Goal: Information Seeking & Learning: Find specific fact

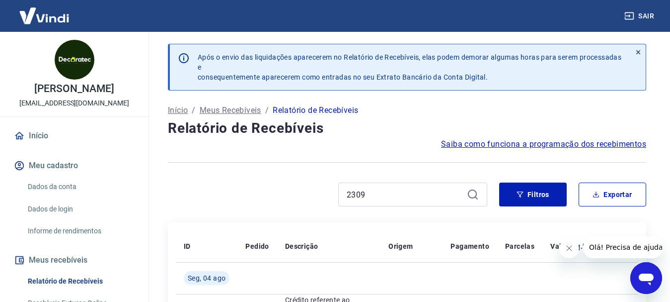
drag, startPoint x: 312, startPoint y: 193, endPoint x: 300, endPoint y: 191, distance: 11.6
click at [300, 192] on div "2309" at bounding box center [328, 194] width 320 height 24
drag, startPoint x: 378, startPoint y: 190, endPoint x: 271, endPoint y: 189, distance: 106.4
click at [271, 189] on div "2309" at bounding box center [328, 194] width 320 height 24
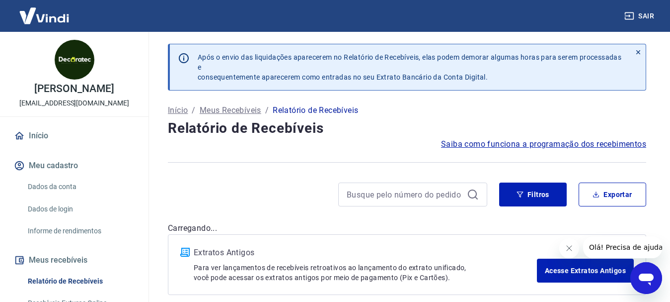
click at [480, 191] on div at bounding box center [412, 194] width 149 height 24
click at [479, 191] on div at bounding box center [412, 194] width 149 height 24
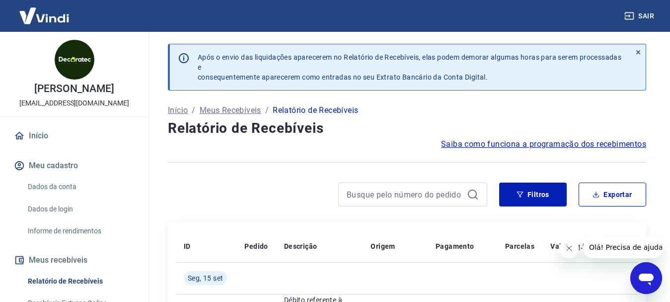
click at [467, 192] on div at bounding box center [412, 194] width 149 height 24
click at [551, 192] on button "Filtros" at bounding box center [533, 194] width 68 height 24
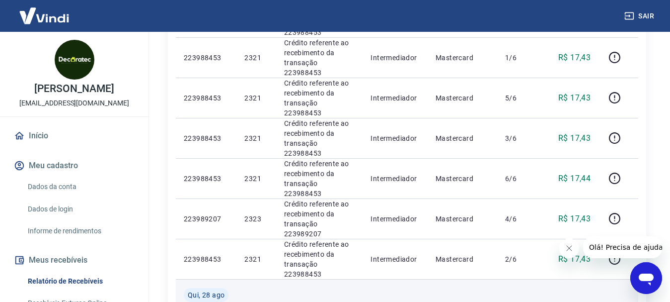
scroll to position [1044, 0]
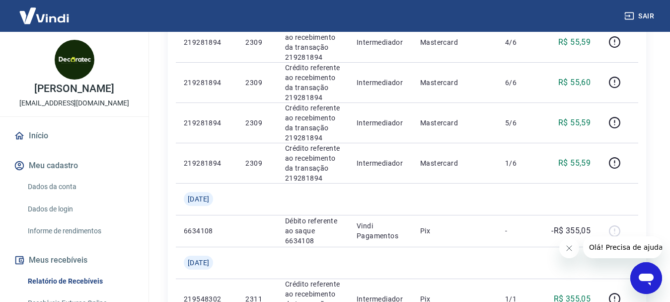
scroll to position [1064, 0]
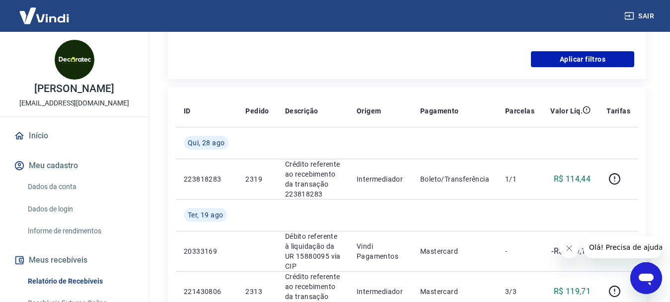
scroll to position [368, 0]
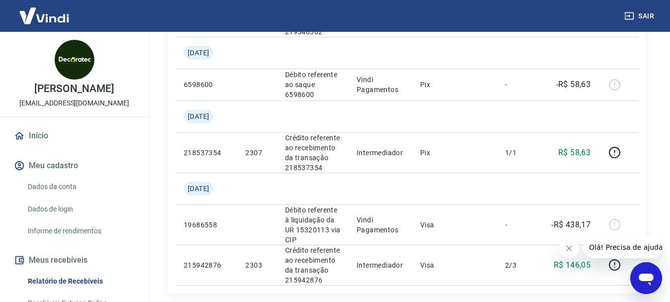
scroll to position [1442, 0]
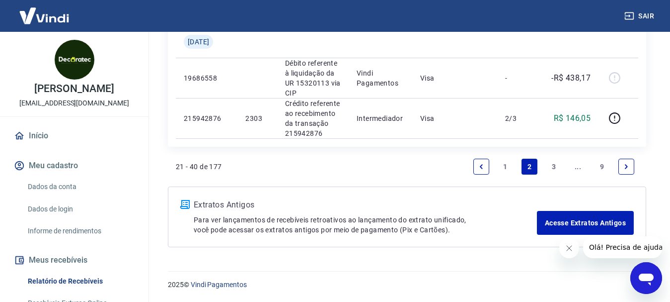
click at [483, 166] on icon "Previous page" at bounding box center [481, 166] width 7 height 7
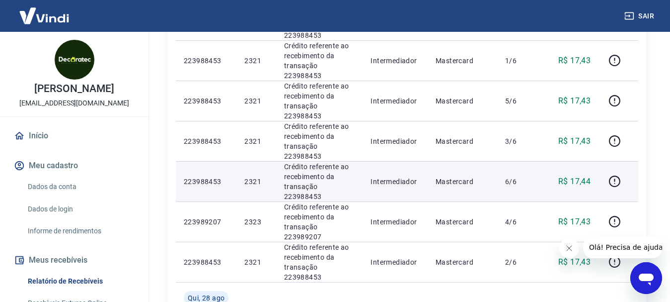
scroll to position [1058, 0]
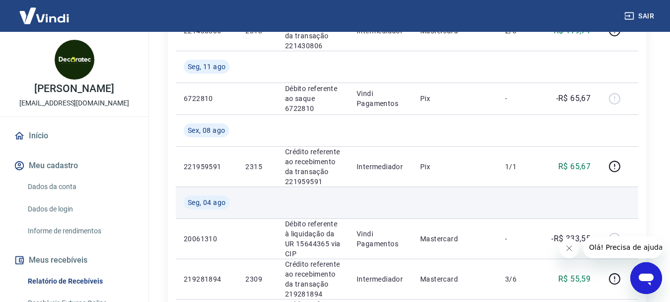
scroll to position [746, 0]
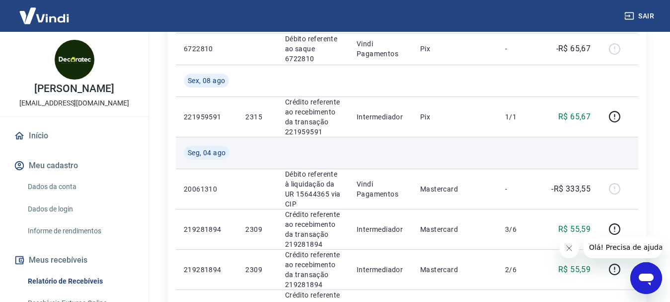
click at [622, 150] on td at bounding box center [619, 153] width 40 height 32
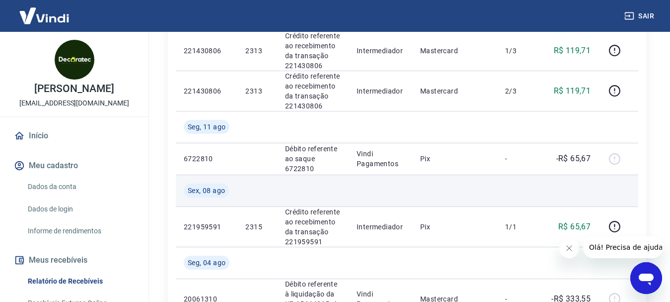
scroll to position [647, 0]
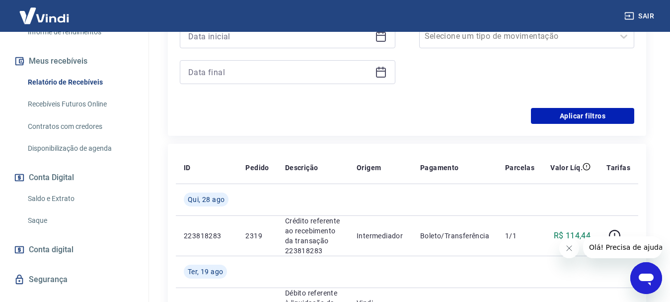
scroll to position [217, 0]
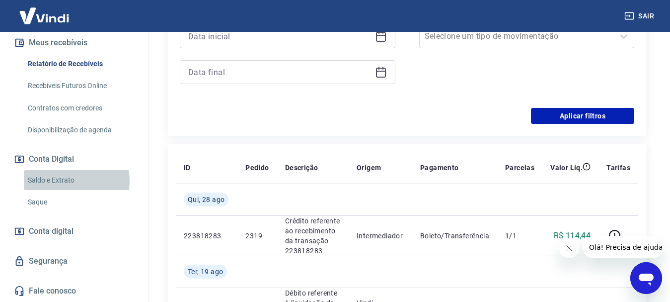
click at [68, 181] on link "Saldo e Extrato" at bounding box center [80, 180] width 113 height 20
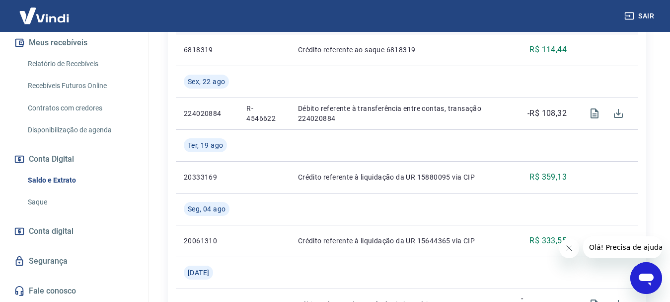
scroll to position [547, 0]
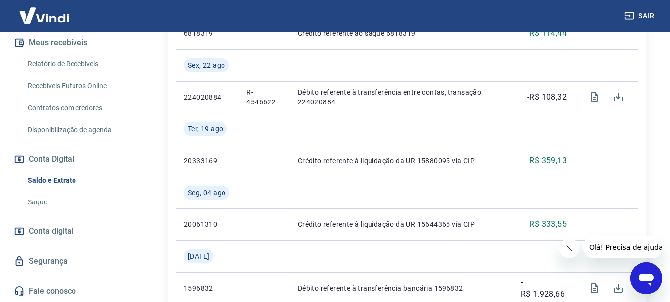
click at [659, 181] on div "Se o saldo aumentar sem um lançamento correspondente no extrato, aguarde alguma…" at bounding box center [407, 254] width 526 height 1539
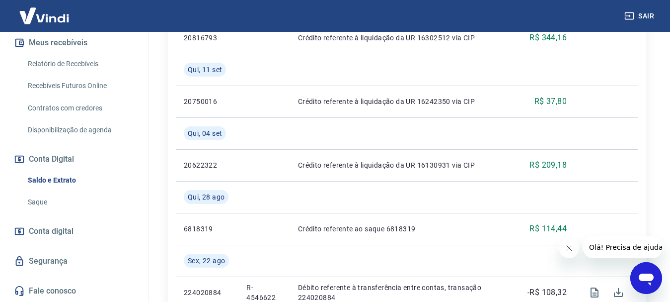
scroll to position [348, 0]
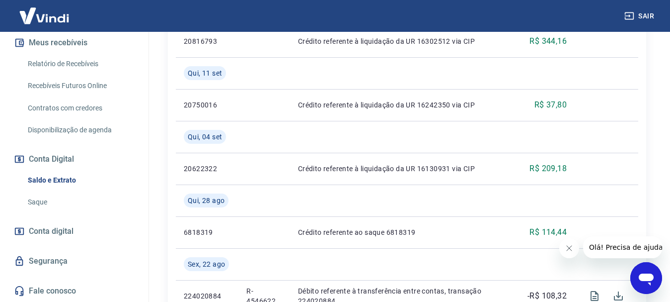
drag, startPoint x: 653, startPoint y: 125, endPoint x: 632, endPoint y: 104, distance: 29.9
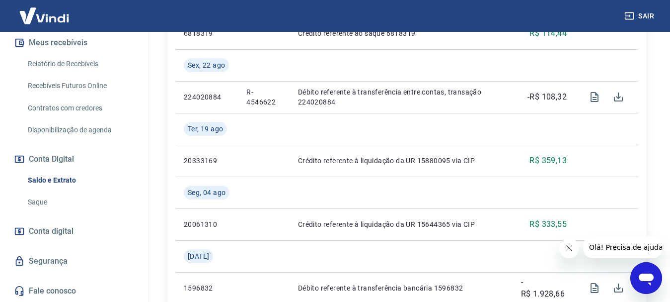
scroll to position [447, 0]
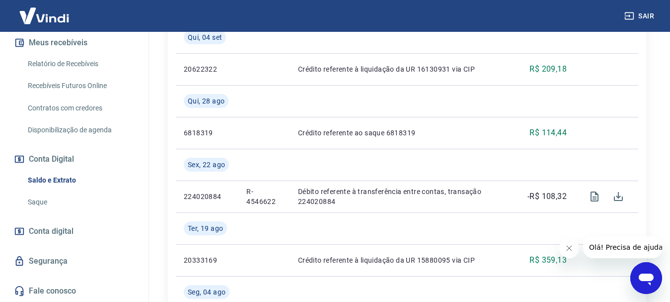
click at [92, 68] on link "Relatório de Recebíveis" at bounding box center [80, 64] width 113 height 20
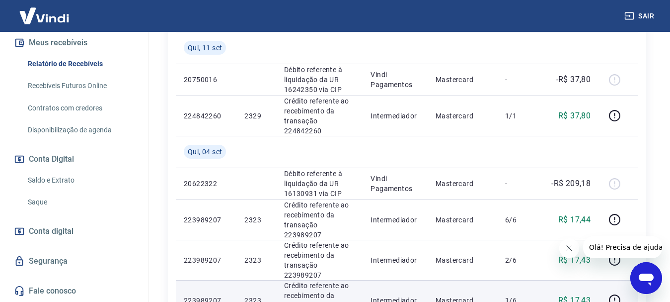
scroll to position [390, 0]
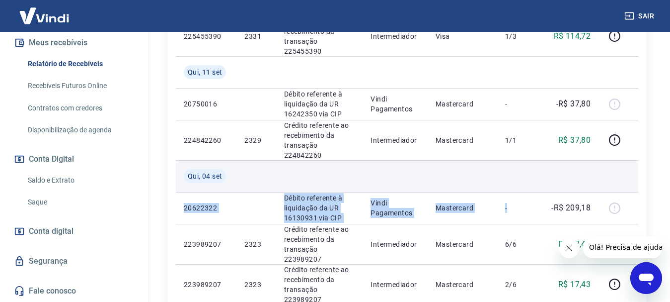
click at [512, 160] on td at bounding box center [519, 176] width 45 height 32
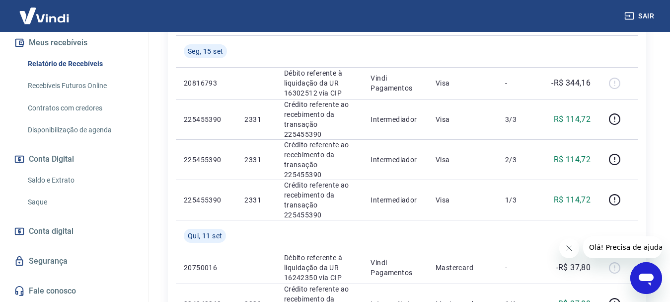
scroll to position [191, 0]
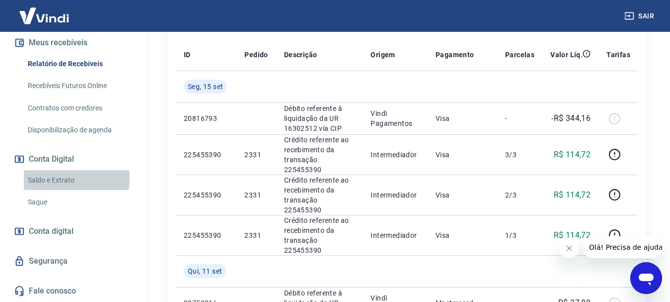
click at [60, 178] on link "Saldo e Extrato" at bounding box center [80, 180] width 113 height 20
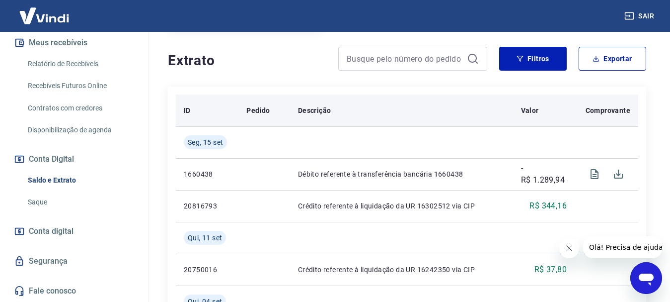
scroll to position [248, 0]
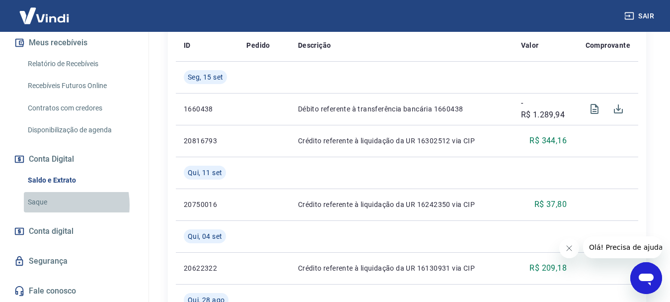
click at [52, 205] on link "Saque" at bounding box center [80, 202] width 113 height 20
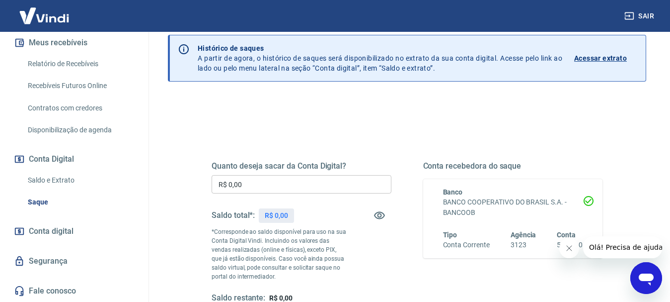
scroll to position [99, 0]
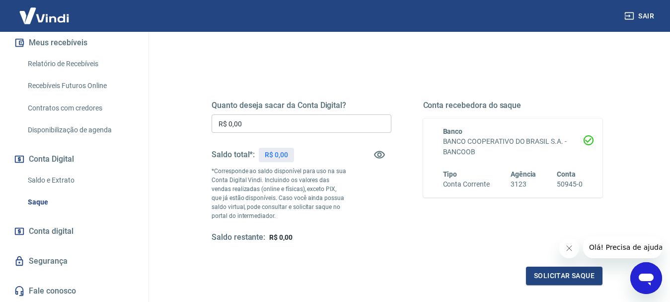
click at [97, 83] on link "Recebíveis Futuros Online" at bounding box center [80, 86] width 113 height 20
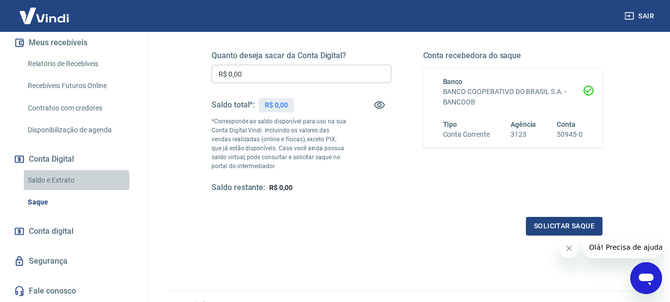
click at [69, 180] on link "Saldo e Extrato" at bounding box center [80, 180] width 113 height 20
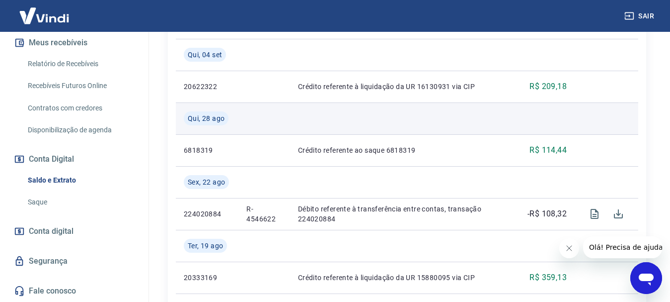
scroll to position [447, 0]
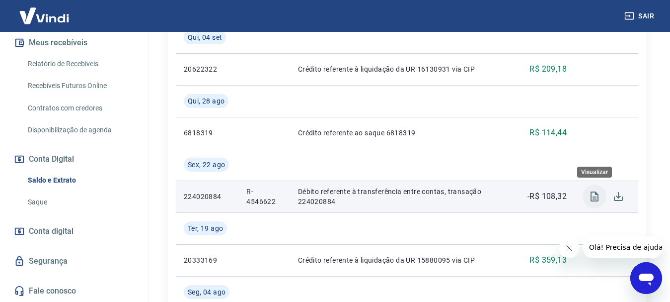
click at [595, 196] on icon "Visualizar" at bounding box center [595, 196] width 8 height 10
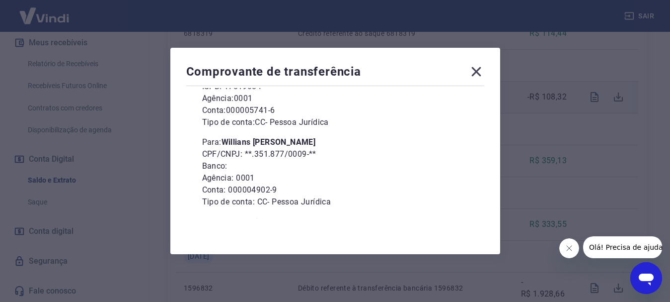
scroll to position [136, 0]
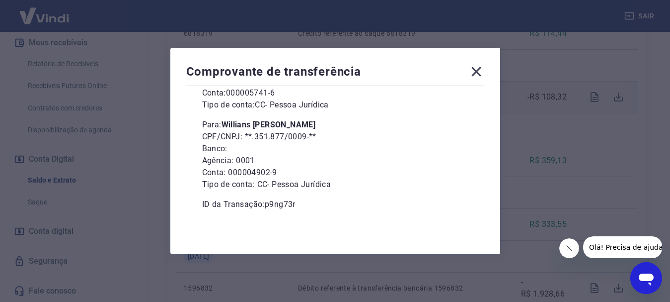
click at [480, 75] on icon at bounding box center [477, 72] width 16 height 16
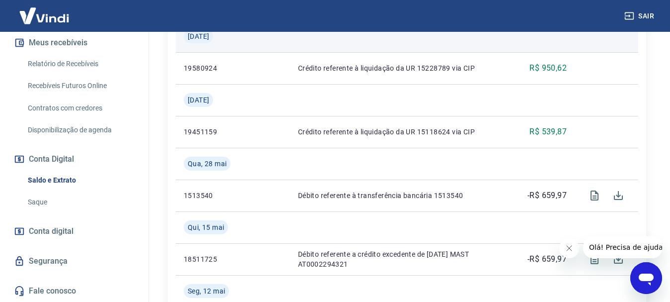
scroll to position [895, 0]
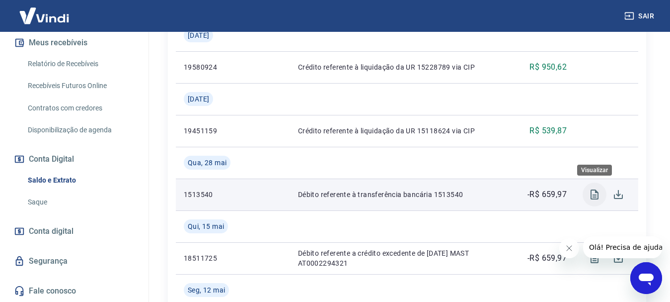
click at [601, 195] on button "Visualizar" at bounding box center [595, 194] width 24 height 24
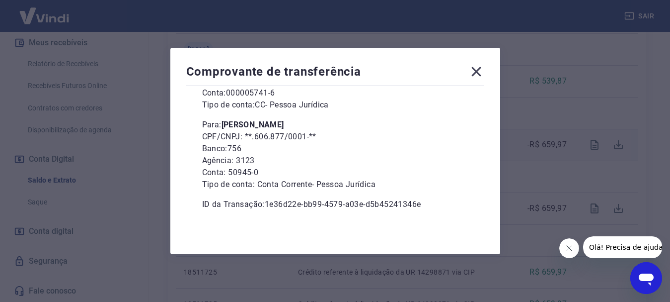
scroll to position [36, 0]
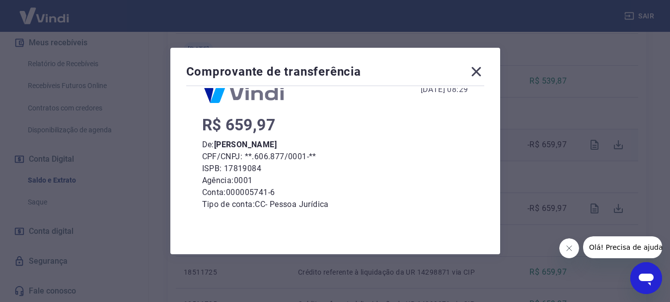
click at [485, 78] on icon at bounding box center [477, 72] width 16 height 16
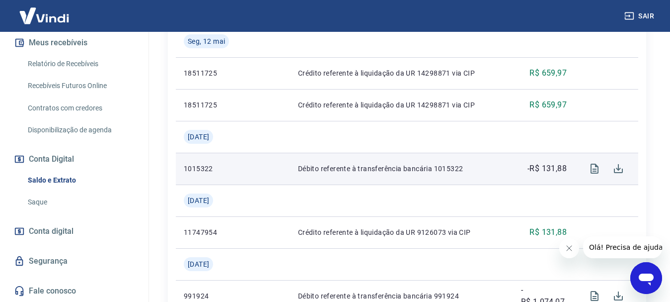
scroll to position [1193, 0]
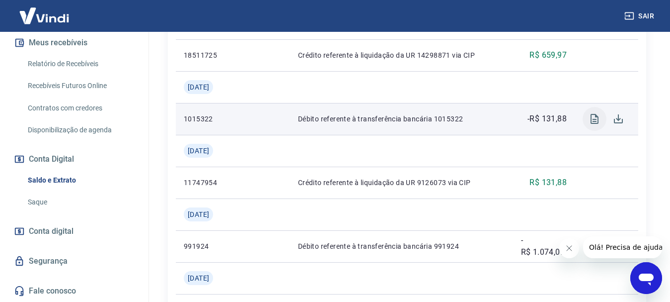
click at [595, 123] on icon "Visualizar" at bounding box center [595, 119] width 8 height 10
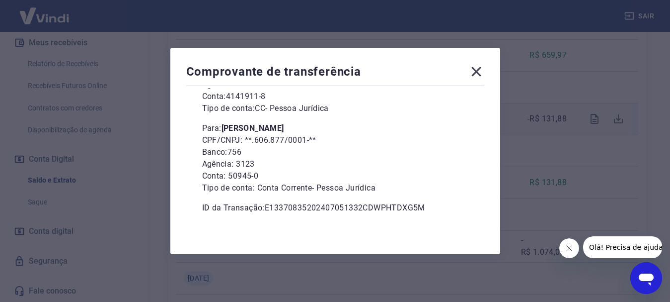
scroll to position [136, 0]
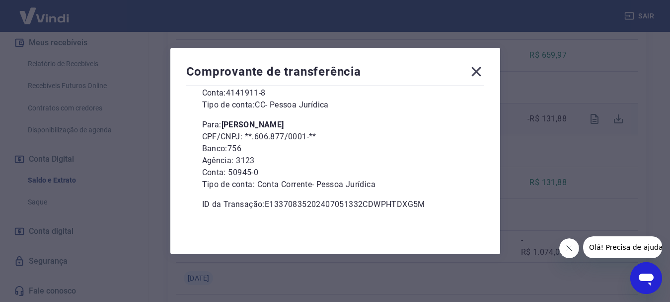
click at [479, 72] on icon at bounding box center [477, 72] width 16 height 16
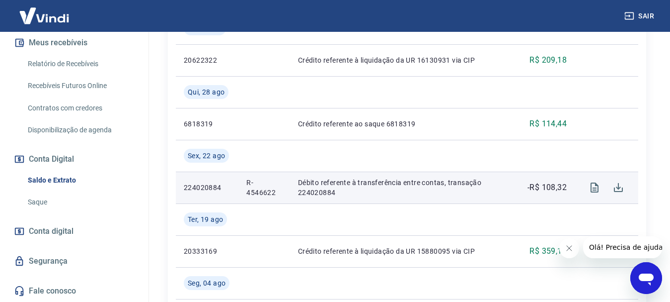
scroll to position [447, 0]
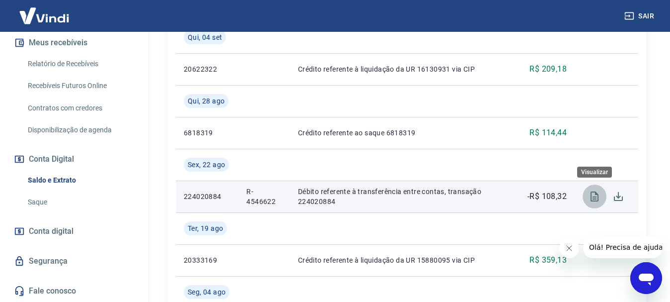
click at [595, 197] on icon "Visualizar" at bounding box center [595, 196] width 8 height 10
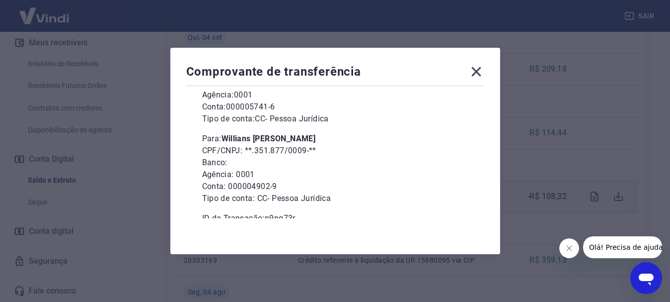
scroll to position [136, 0]
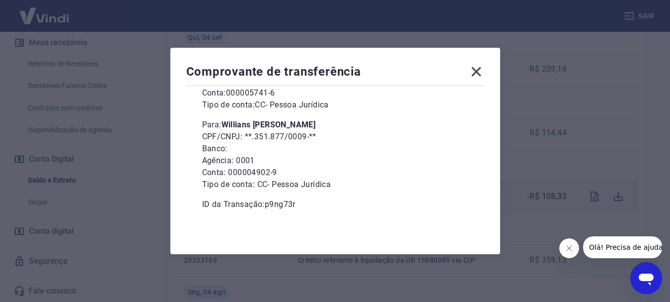
click at [558, 194] on div "Comprovante de transferência 22 de Agosto de 2025, 11:54 R$ 108,32 De: Isabella…" at bounding box center [335, 151] width 670 height 302
click at [484, 74] on icon at bounding box center [477, 72] width 16 height 16
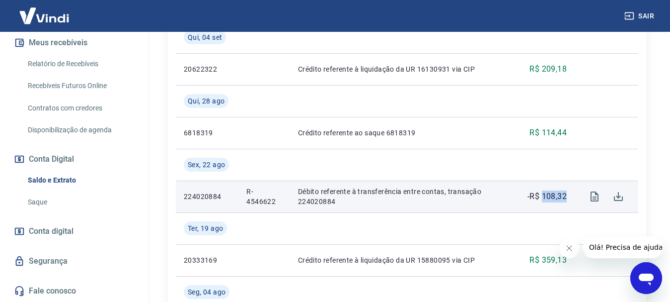
drag, startPoint x: 569, startPoint y: 198, endPoint x: 542, endPoint y: 199, distance: 27.4
click at [542, 199] on td "-R$ 108,32" at bounding box center [544, 196] width 62 height 32
copy p "108,32"
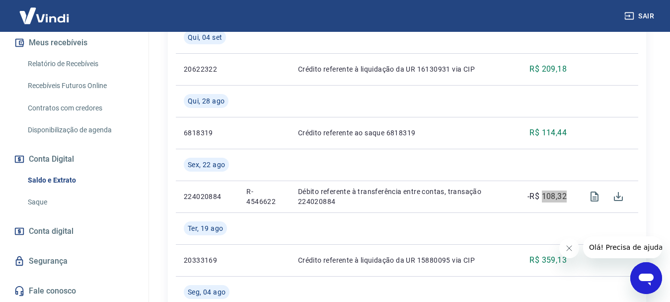
click at [652, 277] on icon "Abrir janela de mensagens" at bounding box center [646, 279] width 15 height 12
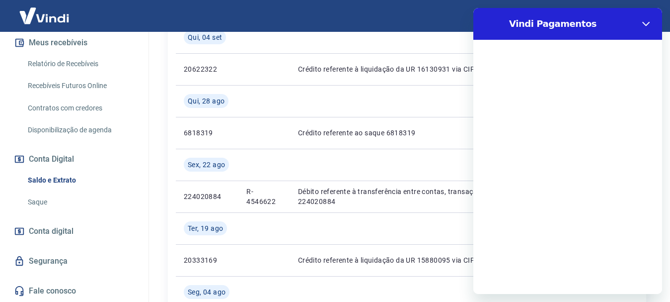
scroll to position [0, 0]
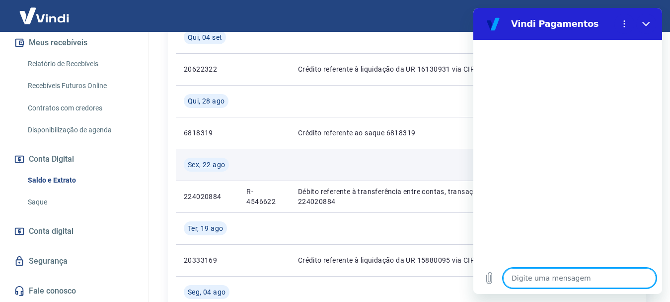
click at [402, 160] on td at bounding box center [401, 165] width 223 height 32
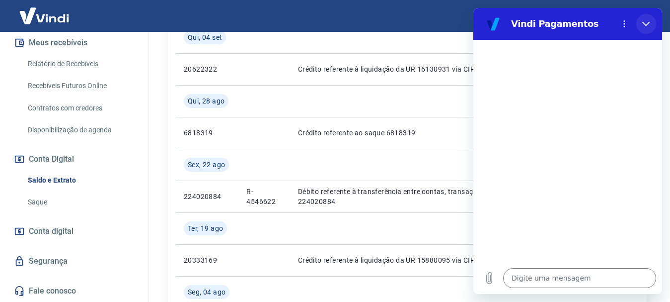
click at [643, 24] on icon "Fechar" at bounding box center [647, 24] width 8 height 8
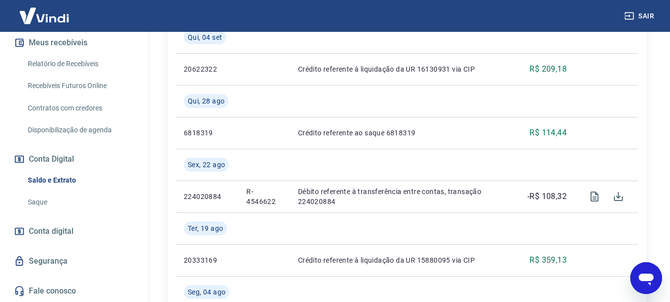
click at [647, 273] on icon "Abrir janela de mensagens" at bounding box center [646, 279] width 15 height 12
type textarea "x"
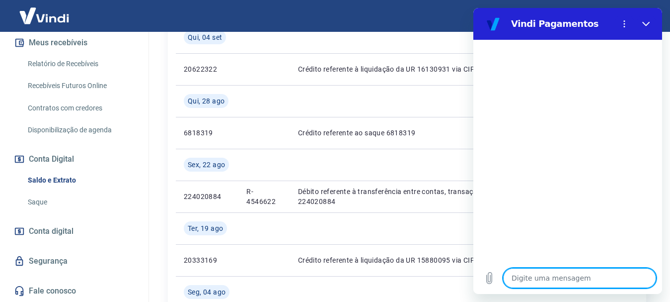
type textarea "o"
type textarea "x"
type textarea "oi"
type textarea "x"
type textarea "oii"
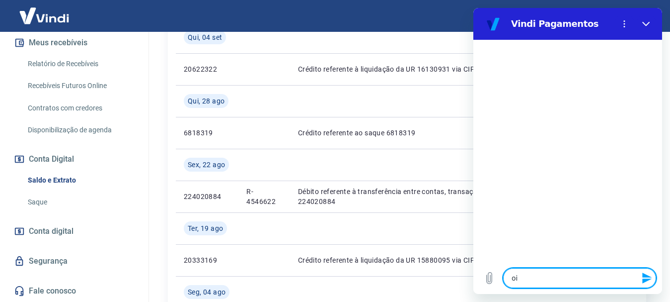
type textarea "x"
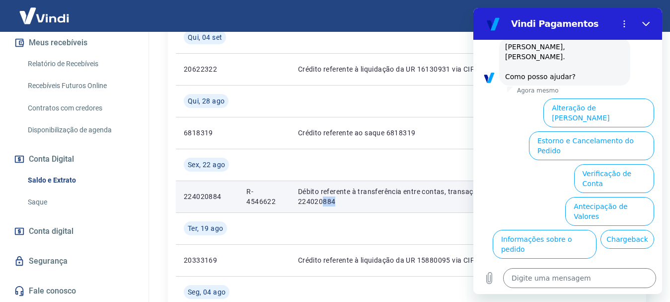
scroll to position [78, 0]
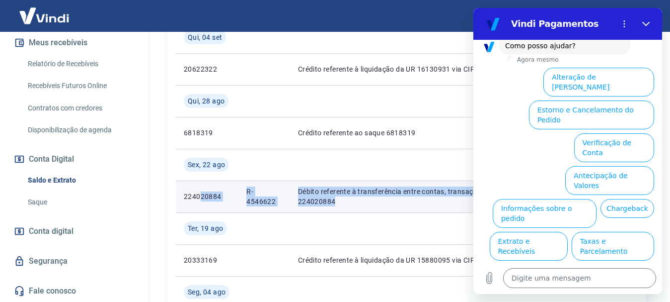
drag, startPoint x: 354, startPoint y: 203, endPoint x: 200, endPoint y: 191, distance: 154.0
click at [200, 191] on tr "224020884 R-4546622 Débito referente à transferência entre contas, transação 22…" at bounding box center [407, 196] width 463 height 32
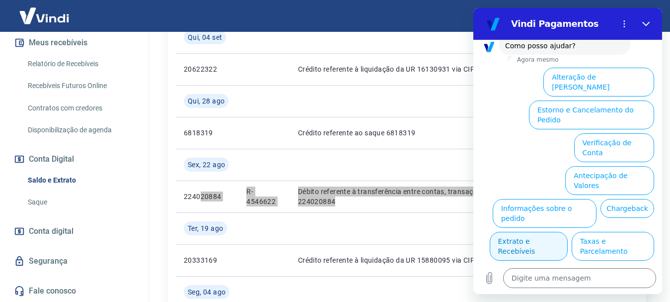
click at [568, 232] on button "Extrato e Recebíveis" at bounding box center [529, 246] width 78 height 29
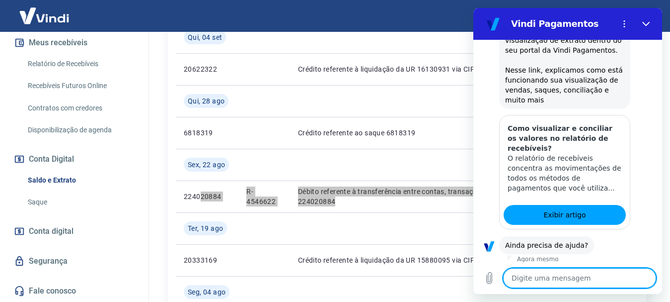
scroll to position [166, 0]
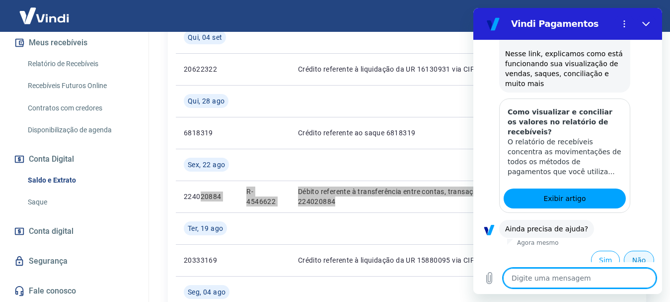
click at [634, 250] on button "Não" at bounding box center [639, 259] width 30 height 19
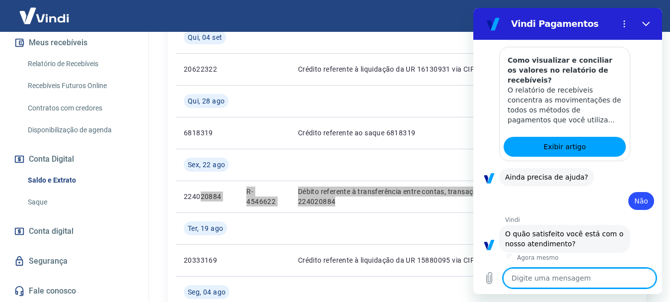
scroll to position [255, 0]
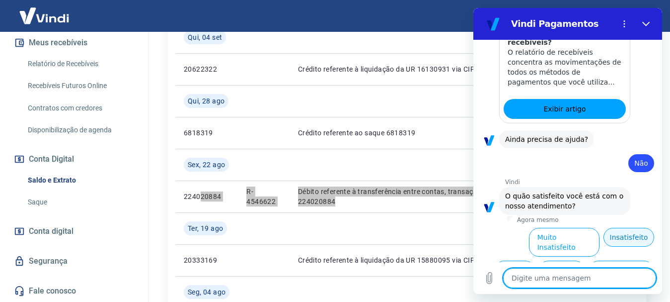
click at [615, 231] on button "Insatisfeito" at bounding box center [629, 237] width 51 height 19
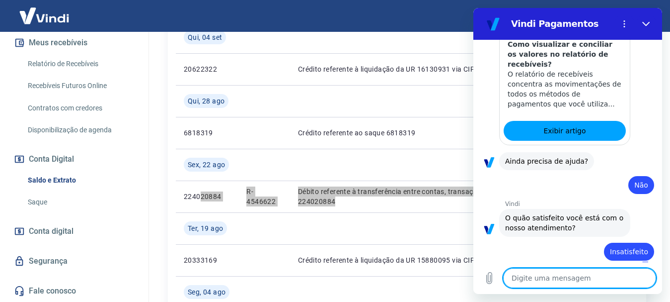
type textarea "x"
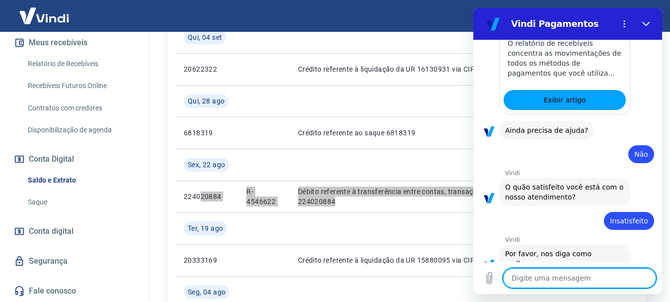
scroll to position [266, 0]
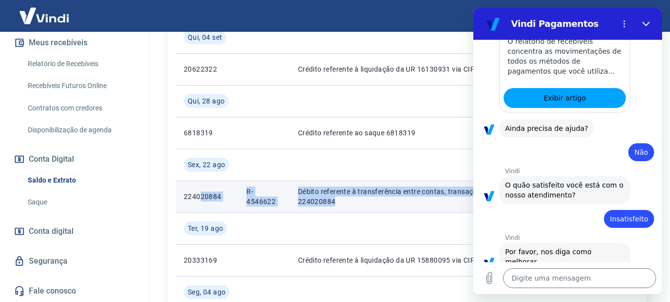
click at [338, 200] on p "Débito referente à transferência entre contas, transação 224020884" at bounding box center [401, 196] width 207 height 20
click at [339, 199] on p "Débito referente à transferência entre contas, transação 224020884" at bounding box center [401, 196] width 207 height 20
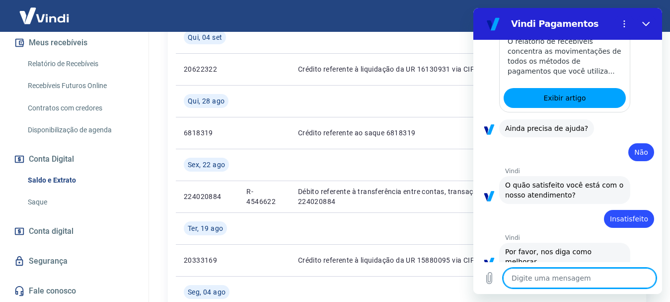
click at [527, 282] on textarea at bounding box center [579, 278] width 153 height 20
type textarea "P"
type textarea "x"
type textarea "Pr"
type textarea "x"
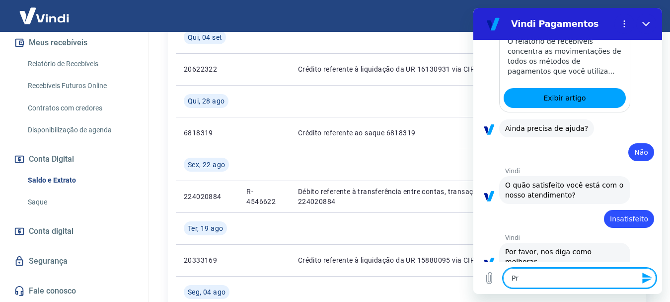
type textarea "Pre"
type textarea "x"
type textarea "Pred"
type textarea "x"
type textarea "Predi"
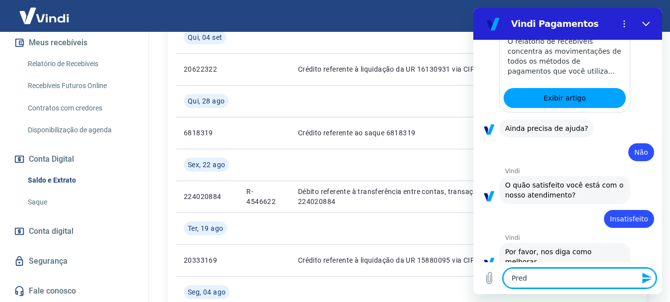
type textarea "x"
type textarea "Pred"
type textarea "x"
type textarea "Pre"
type textarea "x"
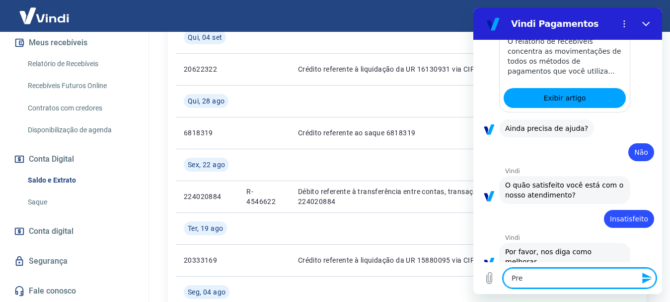
type textarea "Prec"
type textarea "x"
type textarea "Preci"
type textarea "x"
type textarea "Precis"
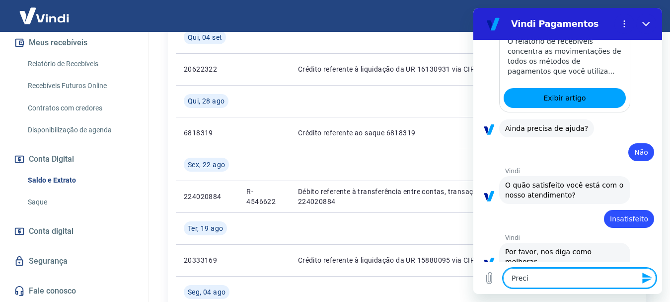
type textarea "x"
type textarea "Preciso"
type textarea "x"
type textarea "Preciso"
type textarea "x"
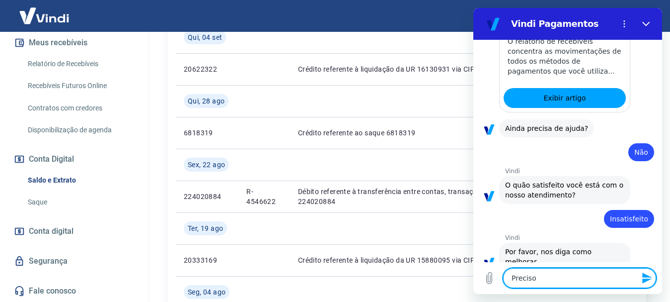
type textarea "Preciso s"
type textarea "x"
type textarea "Preciso sa"
type textarea "x"
type textarea "Preciso sab"
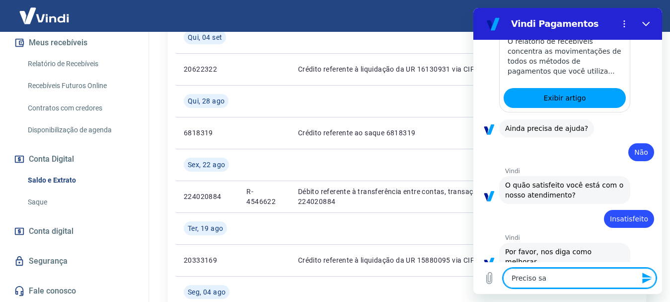
type textarea "x"
type textarea "Preciso sabe"
type textarea "x"
type textarea "Preciso saber"
type textarea "x"
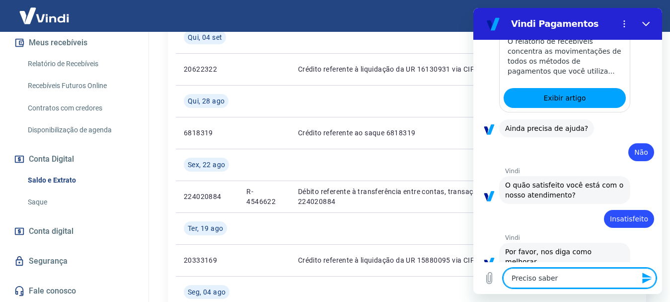
type textarea "Preciso saber"
type textarea "x"
type textarea "Preciso saber s"
type textarea "x"
type textarea "Preciso saber so"
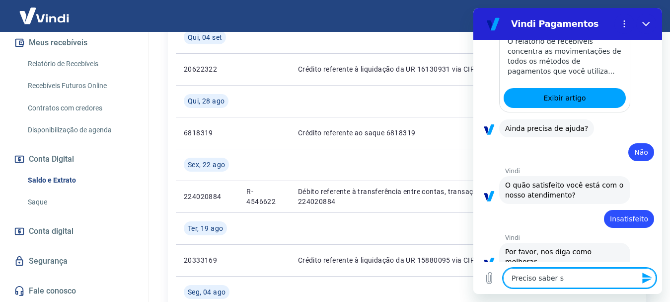
type textarea "x"
type textarea "Preciso saber sob"
type textarea "x"
type textarea "Preciso saber sobr"
type textarea "x"
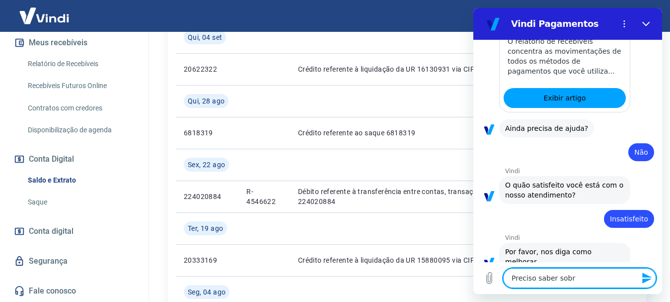
type textarea "Preciso saber sobre"
type textarea "x"
type textarea "Preciso saber sobre"
type textarea "x"
type textarea "Preciso saber sobre u"
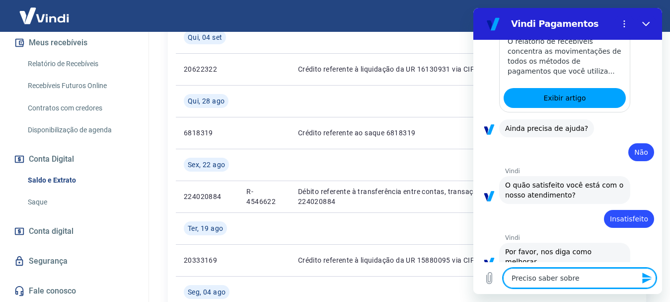
type textarea "x"
type textarea "Preciso saber sobre um"
type textarea "x"
type textarea "Preciso saber sobre um"
type textarea "x"
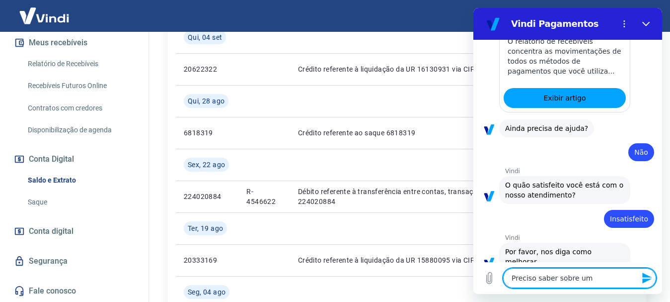
type textarea "Preciso saber sobre um d"
type textarea "x"
type textarea "Preciso saber sobre um dé"
type textarea "x"
type textarea "Preciso saber sobre um déb"
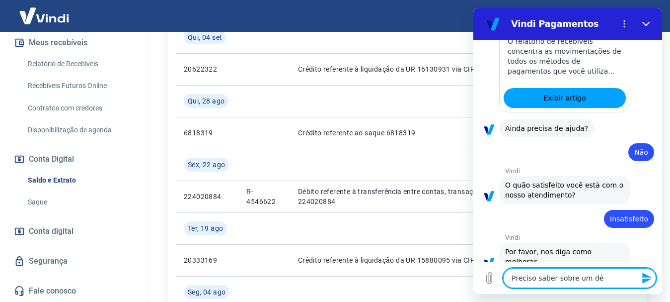
type textarea "x"
type textarea "Preciso saber sobre um débi"
type textarea "x"
type textarea "Preciso saber sobre um débit"
type textarea "x"
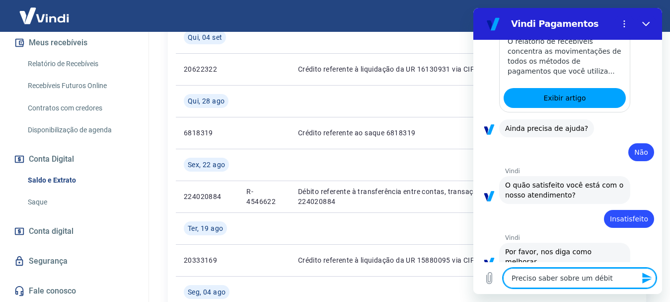
type textarea "Preciso saber sobre um débito"
type textarea "x"
type textarea "Preciso saber sobre um débito"
type textarea "x"
type textarea "Preciso saber sobre um débito q"
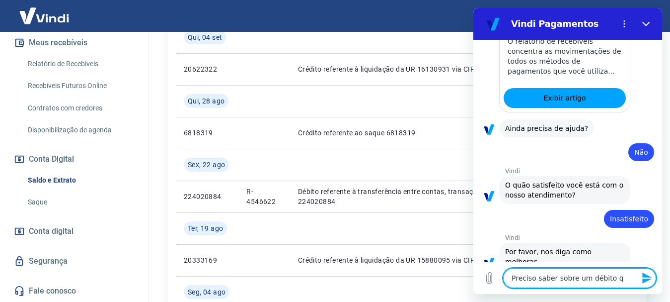
type textarea "x"
type textarea "Preciso saber sobre um débito qu"
type textarea "x"
type textarea "Preciso saber sobre um débito que"
type textarea "x"
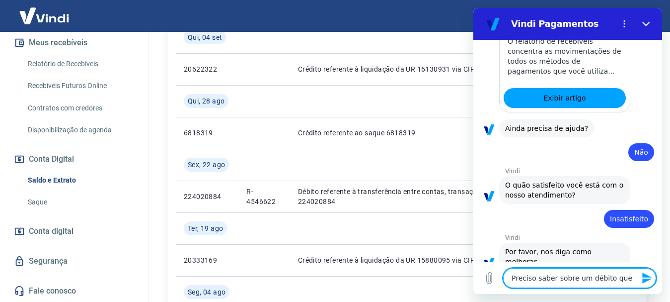
type textarea "Preciso saber sobre um débito que"
type textarea "x"
type textarea "Preciso saber sobre um débito que d"
type textarea "x"
type textarea "Preciso saber sobre um débito que de"
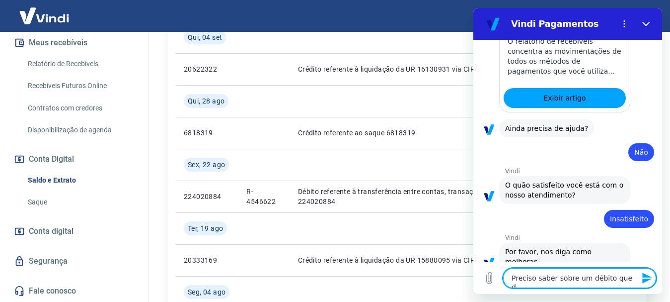
type textarea "x"
type textarea "Preciso saber sobre um débito que des"
type textarea "x"
type textarea "Preciso saber sobre um débito que desc"
type textarea "x"
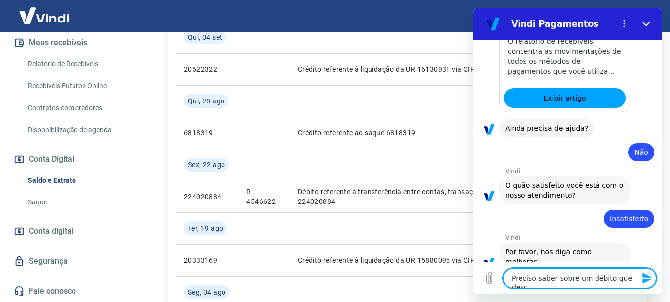
type textarea "Preciso saber sobre um débito que desco"
type textarea "x"
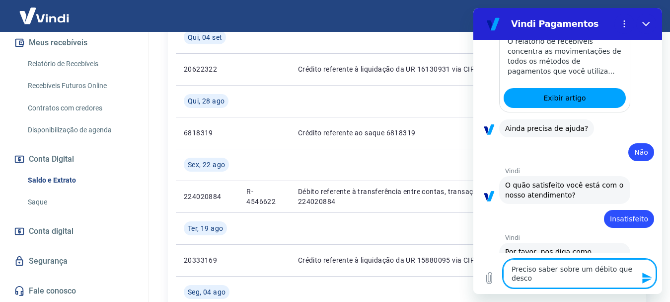
type textarea "Preciso saber sobre um débito que descon"
type textarea "x"
type textarea "Preciso saber sobre um débito que descont"
type textarea "x"
type textarea "Preciso saber sobre um débito que desconto"
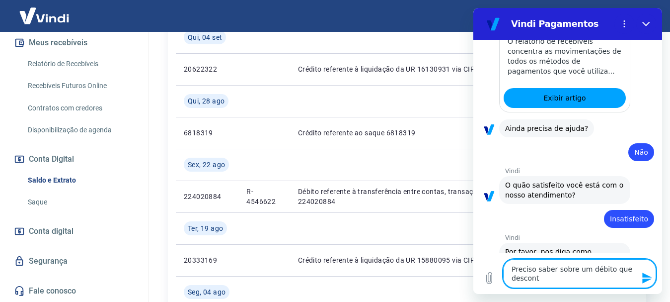
type textarea "x"
type textarea "Preciso saber sobre um débito que descontou"
type textarea "x"
type textarea "Preciso saber sobre um débito que descontou"
type textarea "x"
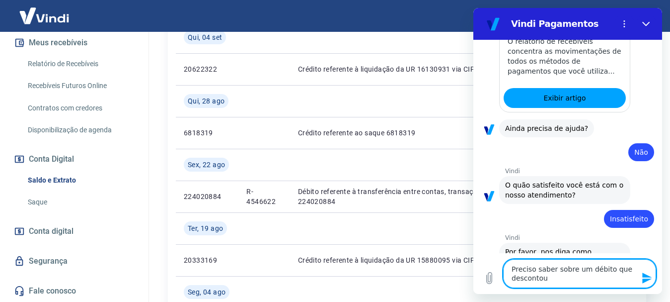
type textarea "Preciso saber sobre um débito que descontou n"
type textarea "x"
type textarea "Preciso saber sobre um débito que descontou na"
type textarea "x"
type textarea "Preciso saber sobre um débito que descontou na"
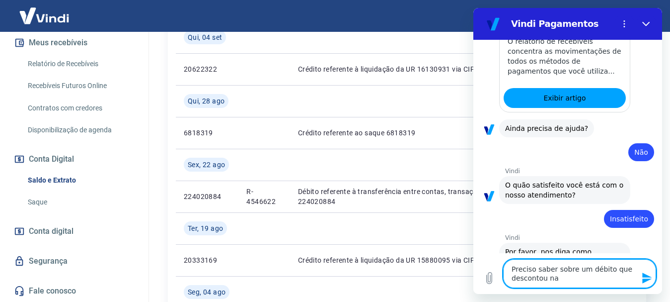
type textarea "x"
type textarea "Preciso saber sobre um débito que descontou na c"
type textarea "x"
type textarea "Preciso saber sobre um débito que descontou na co"
type textarea "x"
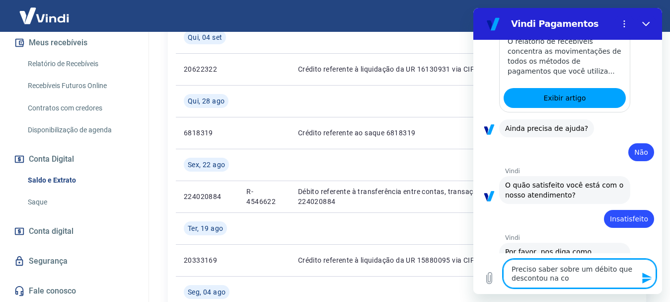
type textarea "Preciso saber sobre um débito que descontou na con"
type textarea "x"
type textarea "Preciso saber sobre um débito que descontou na cont"
type textarea "x"
type textarea "Preciso saber sobre um débito que descontou na conta"
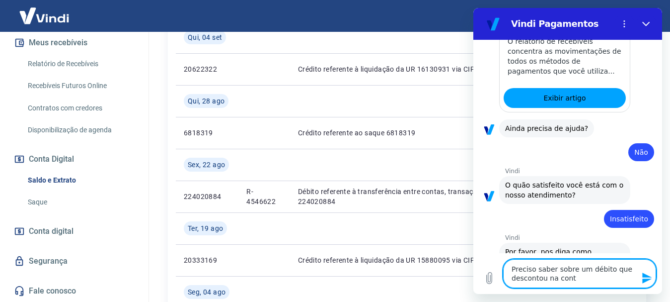
type textarea "x"
type textarea "Preciso saber sobre um débito que descontou na conta"
type textarea "x"
type textarea "Preciso saber sobre um débito que descontou na conta q"
type textarea "x"
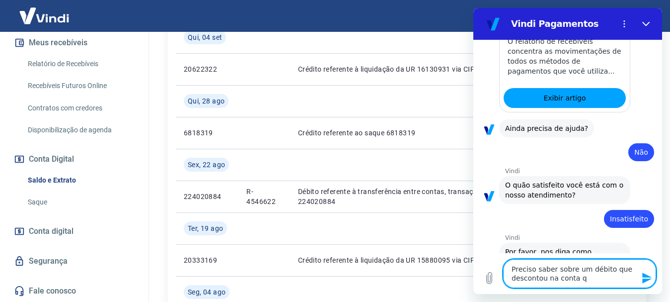
type textarea "Preciso saber sobre um débito que descontou na conta qu"
type textarea "x"
type textarea "Preciso saber sobre um débito que descontou na conta que"
type textarea "x"
type textarea "Preciso saber sobre um débito que descontou na conta que"
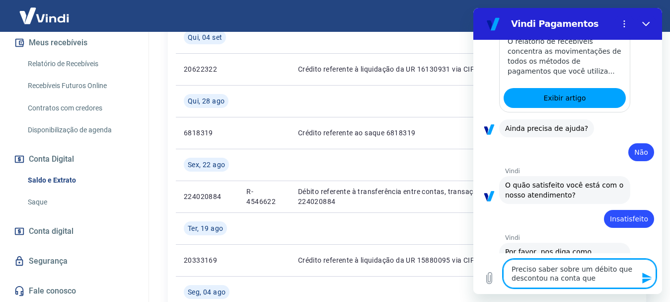
type textarea "x"
type textarea "Preciso saber sobre um débito que descontou na conta que n"
type textarea "x"
type textarea "Preciso saber sobre um débito que descontou na conta que na"
type textarea "x"
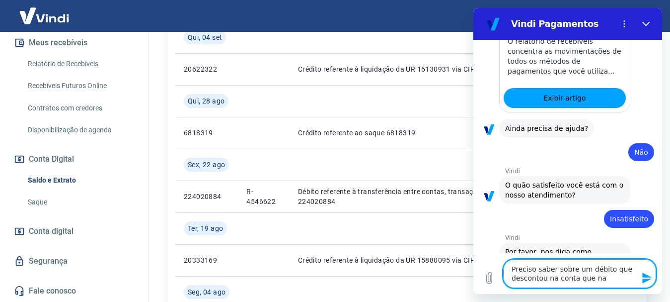
type textarea "Preciso saber sobre um débito que descontou na conta que nao"
type textarea "x"
type textarea "Preciso saber sobre um débito que descontou na conta que nao"
type textarea "x"
type textarea "Preciso saber sobre um débito que descontou na conta que nao r"
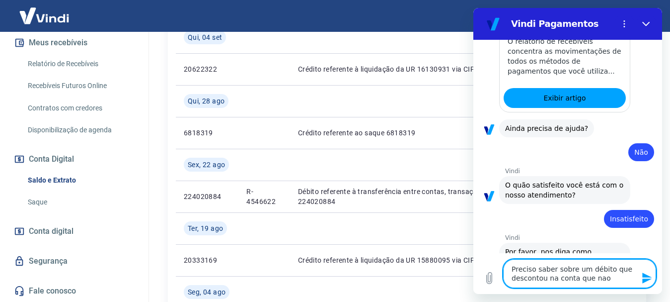
type textarea "x"
type textarea "Preciso saber sobre um débito que descontou na conta que nao re"
type textarea "x"
type textarea "Preciso saber sobre um débito que descontou na conta que nao rec"
type textarea "x"
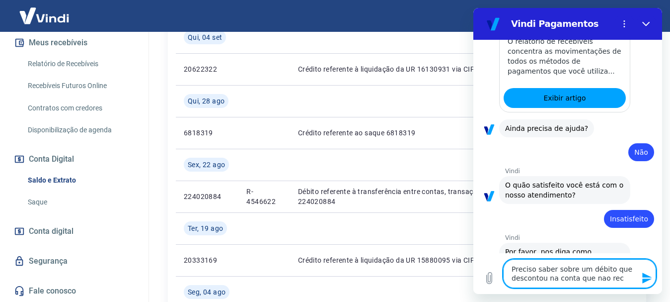
type textarea "Preciso saber sobre um débito que descontou na conta que nao reco"
type textarea "x"
type textarea "Preciso saber sobre um débito que descontou na conta que nao recon"
type textarea "x"
type textarea "Preciso saber sobre um débito que descontou na conta que nao reconh"
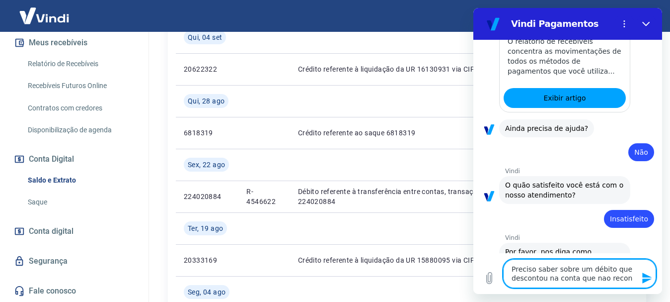
type textarea "x"
type textarea "Preciso saber sobre um débito que descontou na conta que nao reconhe"
type textarea "x"
type textarea "Preciso saber sobre um débito que descontou na conta que nao reconheç"
type textarea "x"
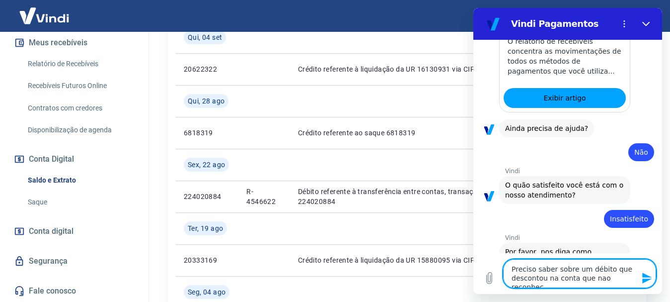
type textarea "Preciso saber sobre um débito que descontou na conta que nao reconheço"
type textarea "x"
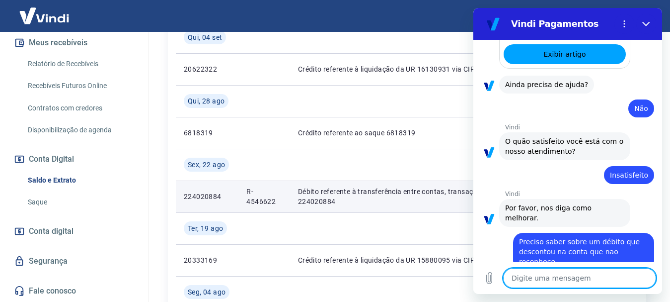
type textarea "x"
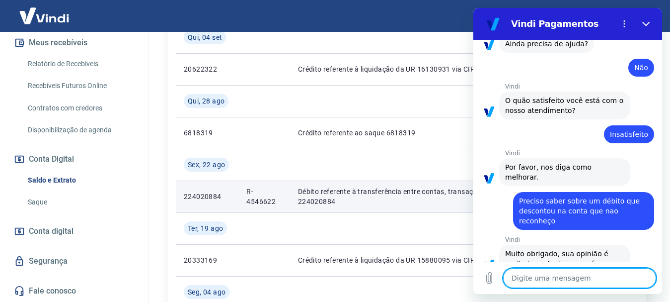
scroll to position [353, 0]
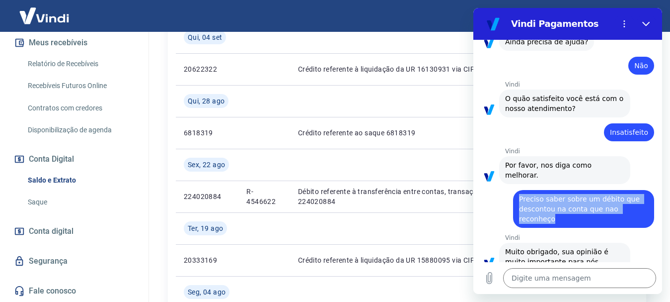
drag, startPoint x: 572, startPoint y: 202, endPoint x: 519, endPoint y: 178, distance: 58.3
click at [519, 190] on div "diz: Preciso saber sobre um débito que descontou na conta que nao reconheço" at bounding box center [583, 209] width 141 height 38
copy span "Preciso saber sobre um débito que descontou na conta que nao reconheço"
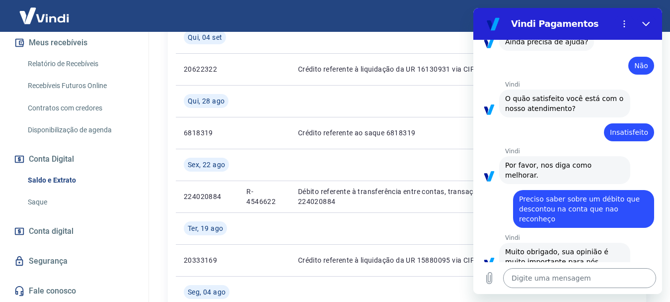
click at [535, 281] on textarea at bounding box center [579, 278] width 153 height 20
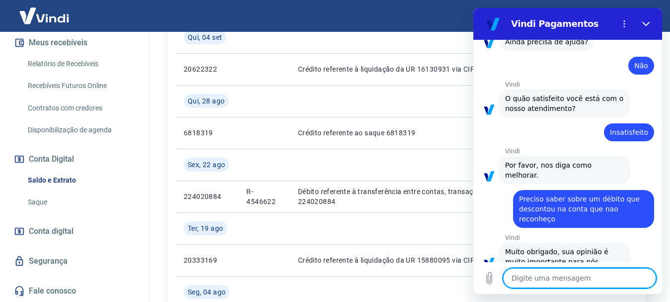
type textarea "o"
type textarea "x"
type textarea "oi"
type textarea "x"
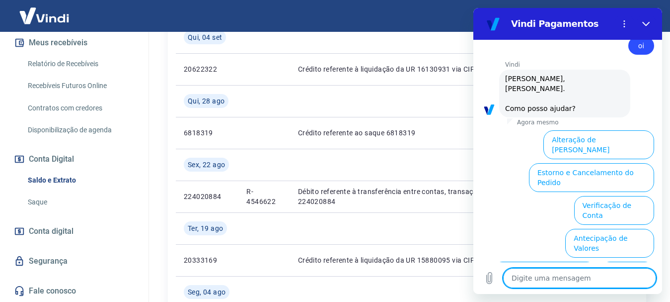
scroll to position [635, 0]
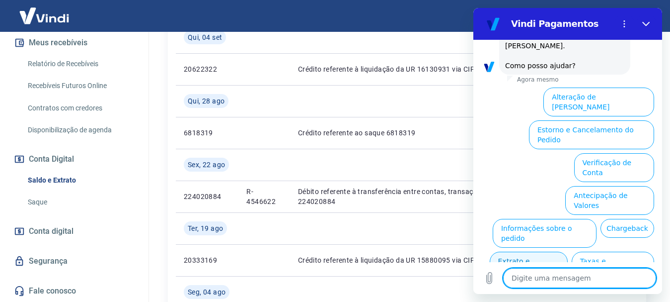
click at [568, 251] on button "Extrato e Recebíveis" at bounding box center [529, 265] width 78 height 29
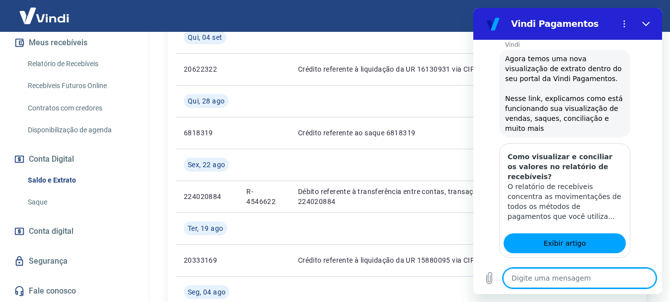
scroll to position [724, 0]
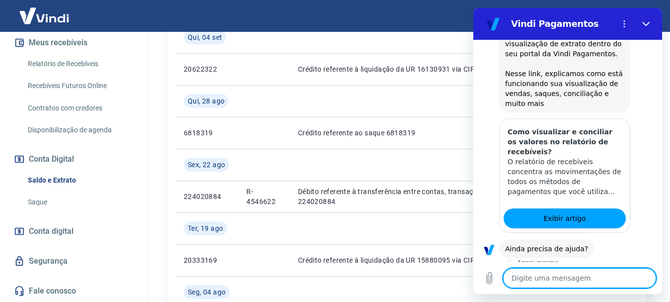
click at [603, 270] on button "Sim" at bounding box center [605, 279] width 29 height 19
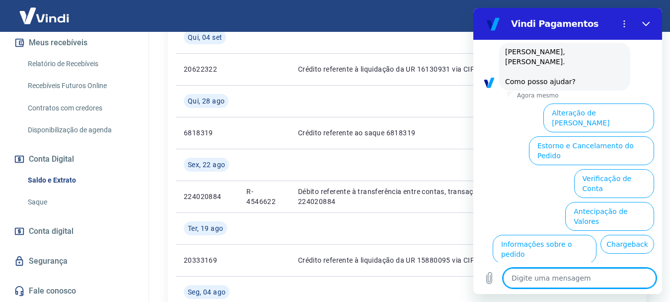
scroll to position [983, 0]
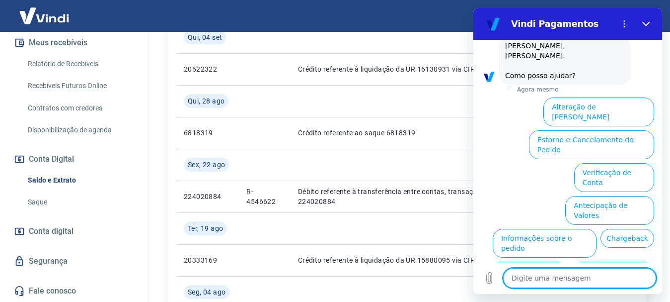
click at [619, 261] on button "Taxas e Parcelamento" at bounding box center [613, 275] width 83 height 29
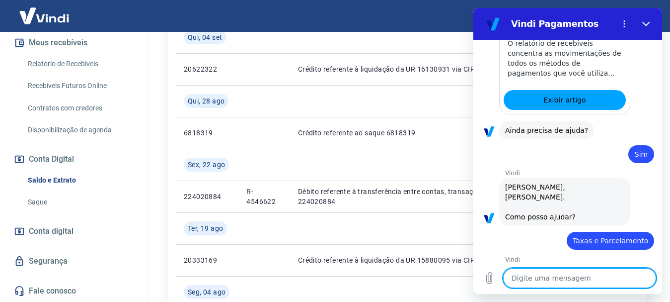
scroll to position [978, 0]
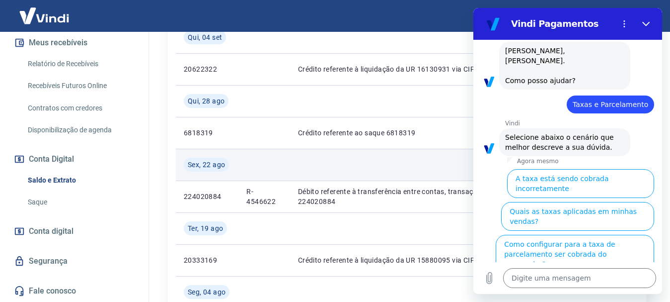
click at [385, 162] on td at bounding box center [401, 165] width 223 height 32
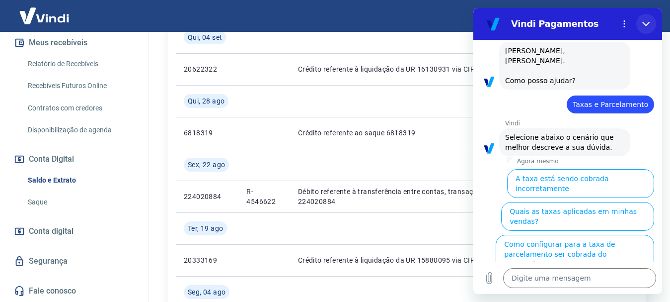
click at [647, 22] on icon "Fechar" at bounding box center [647, 24] width 8 height 8
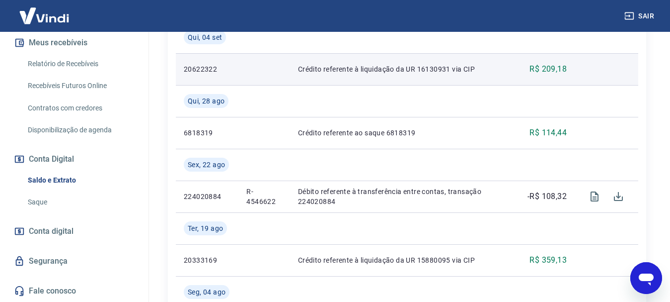
scroll to position [983, 0]
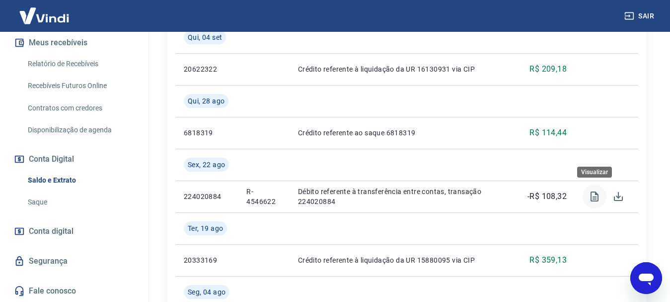
click at [591, 198] on icon "Visualizar" at bounding box center [595, 196] width 8 height 10
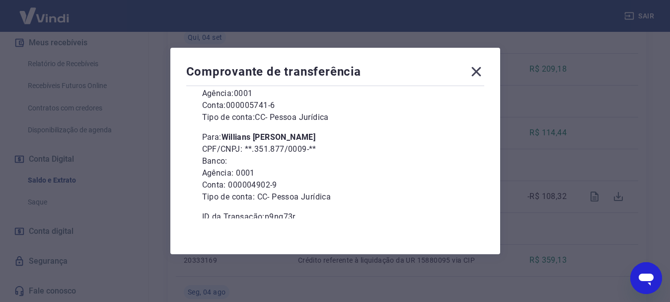
scroll to position [136, 0]
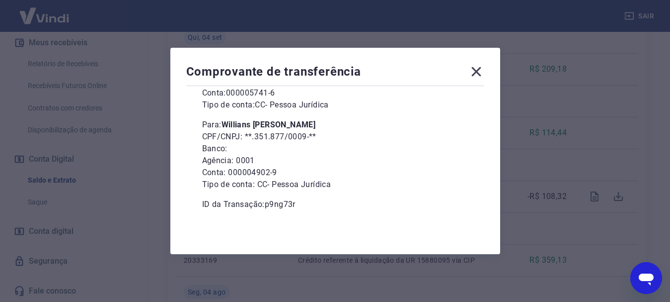
drag, startPoint x: 329, startPoint y: 123, endPoint x: 228, endPoint y: 129, distance: 100.5
click at [228, 129] on b "Willians Cristiano Marques" at bounding box center [269, 124] width 94 height 9
copy b "Willians Cristiano Marques"
click at [476, 68] on icon at bounding box center [476, 71] width 9 height 9
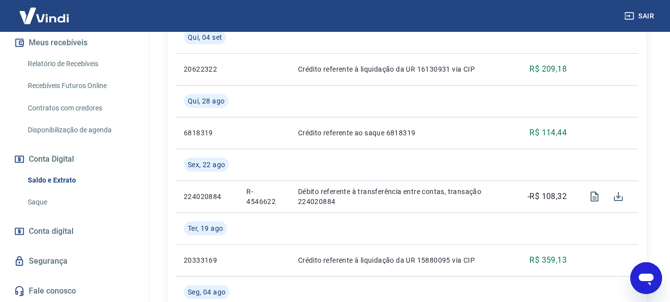
click at [640, 274] on icon "Abrir janela de mensagens" at bounding box center [647, 278] width 18 height 18
type textarea "x"
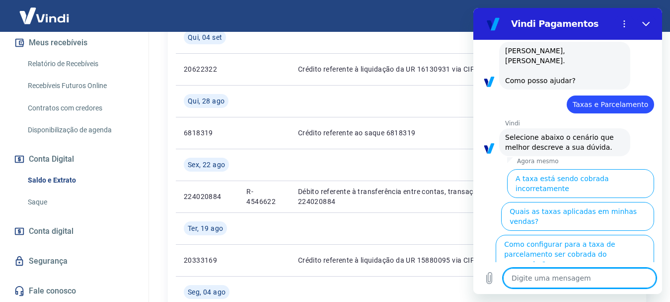
type textarea "F"
type textarea "x"
type textarea "Fa"
type textarea "x"
type textarea "Fal"
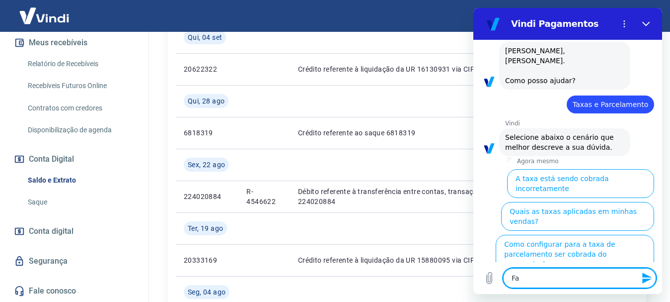
type textarea "x"
type textarea "Fala"
type textarea "x"
type textarea "Falar"
type textarea "x"
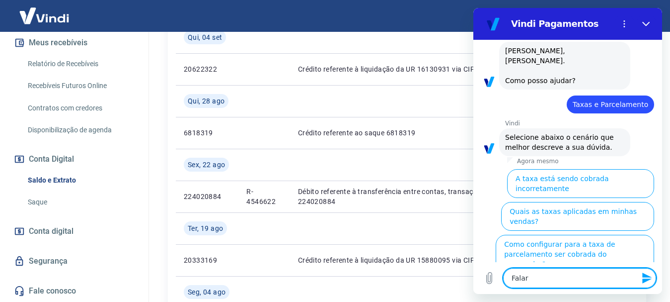
type textarea "Falar"
type textarea "x"
type textarea "Falar c"
type textarea "x"
type textarea "Falar co"
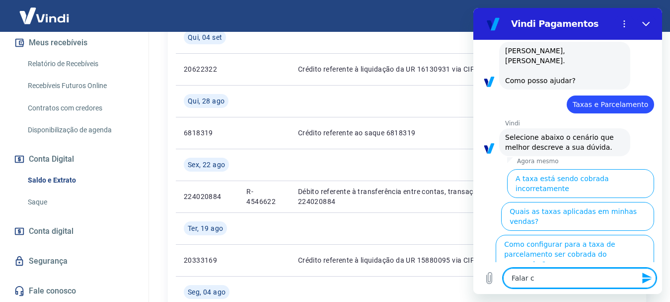
type textarea "x"
type textarea "Falar com"
type textarea "x"
type textarea "Falar com"
type textarea "x"
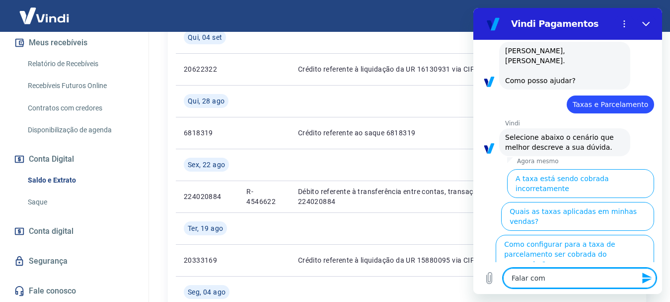
type textarea "Falar com a"
type textarea "x"
type textarea "Falar com at"
type textarea "x"
type textarea "Falar com ate"
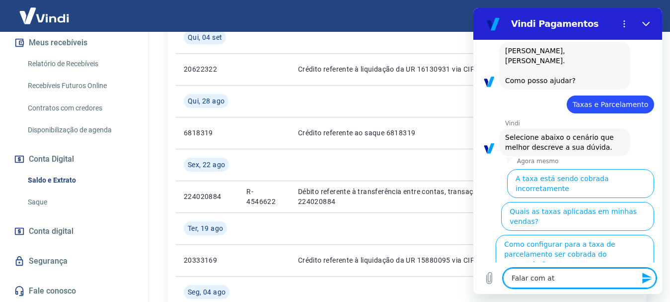
type textarea "x"
type textarea "Falar com aten"
type textarea "x"
type textarea "Falar com atend"
type textarea "x"
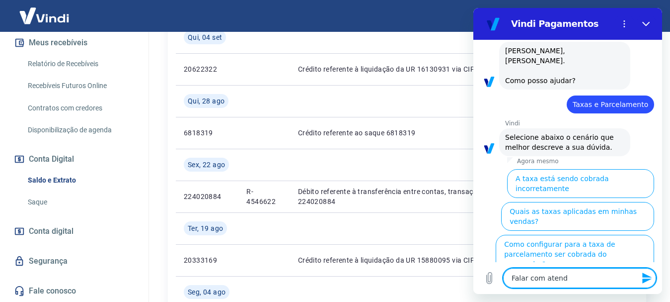
type textarea "Falar com atende"
type textarea "x"
type textarea "Falar com atenden"
type textarea "x"
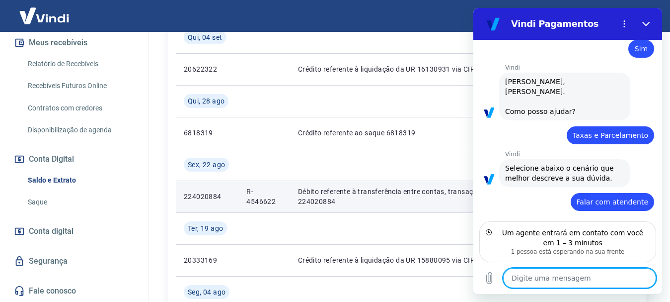
scroll to position [937, 0]
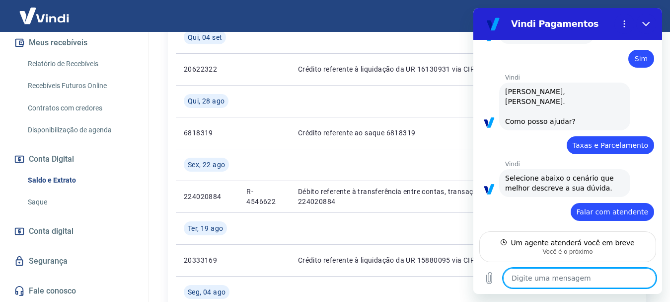
click at [548, 279] on textarea at bounding box center [579, 278] width 153 height 20
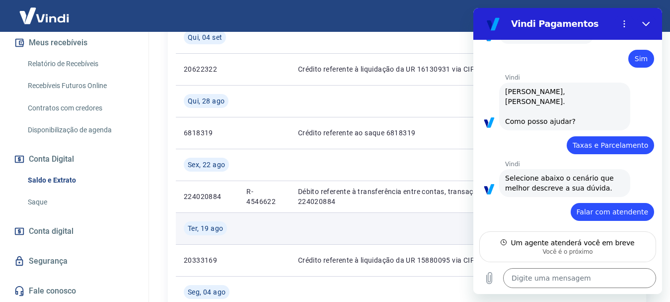
click at [431, 221] on td at bounding box center [401, 228] width 223 height 32
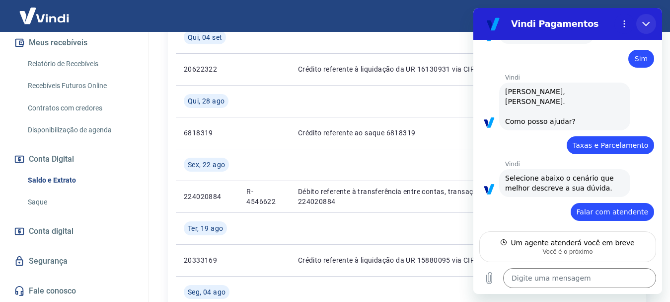
click at [648, 27] on icon "Fechar" at bounding box center [647, 24] width 8 height 8
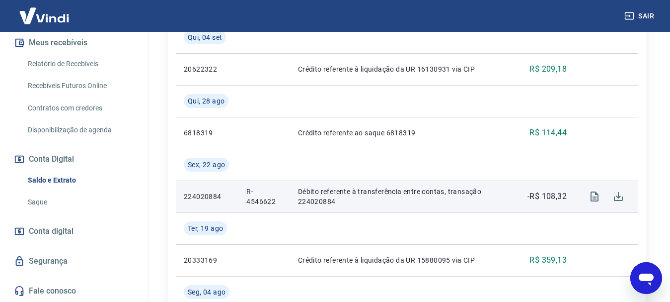
scroll to position [983, 0]
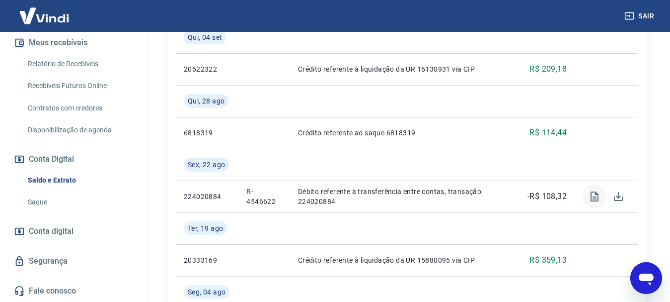
click at [593, 195] on icon "Visualizar" at bounding box center [595, 196] width 12 height 12
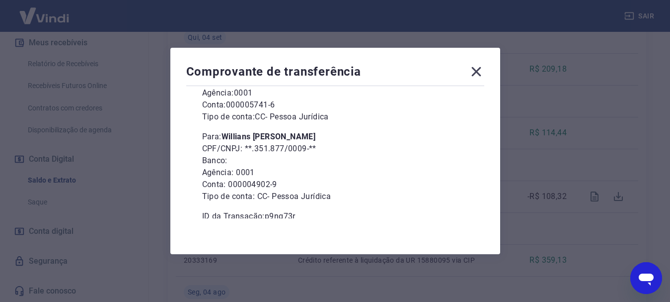
scroll to position [136, 0]
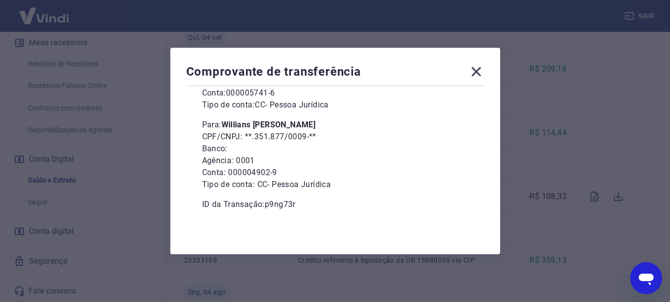
click at [482, 69] on icon at bounding box center [477, 72] width 16 height 16
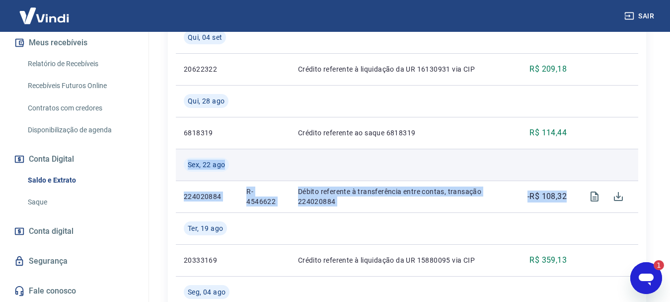
drag, startPoint x: 569, startPoint y: 199, endPoint x: 186, endPoint y: 168, distance: 383.5
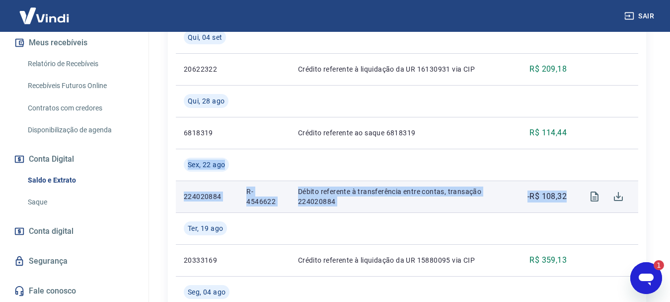
copy tbody "Sex, 22 ago 224020884 R-4546622 Débito referente à transferência entre contas, …"
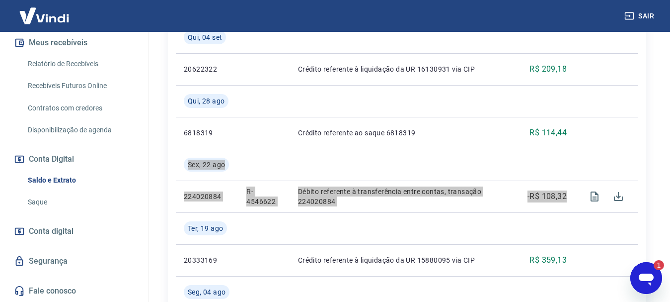
click at [655, 278] on icon "Abrir janela de mensagens, 1 mensagem não lida" at bounding box center [647, 278] width 18 height 18
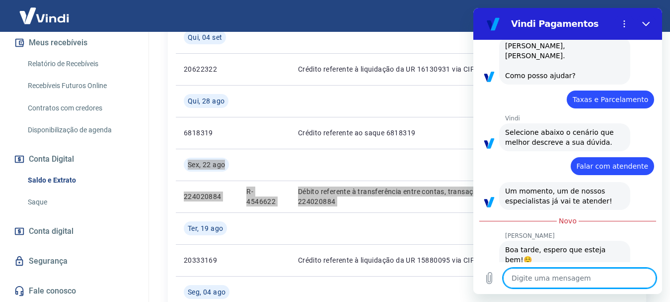
scroll to position [1001, 0]
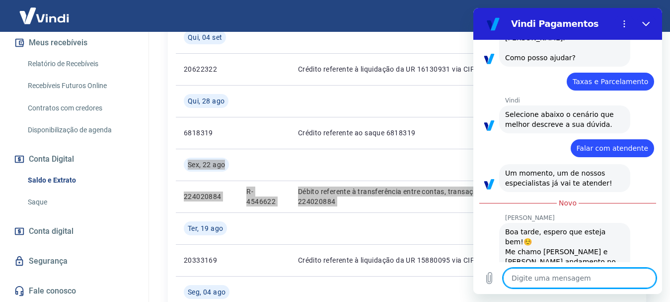
click at [545, 277] on textarea at bounding box center [579, 278] width 153 height 20
paste textarea "Sex, 22 ago 224020884 R-4546622 Débito referente à transferência entre contas, …"
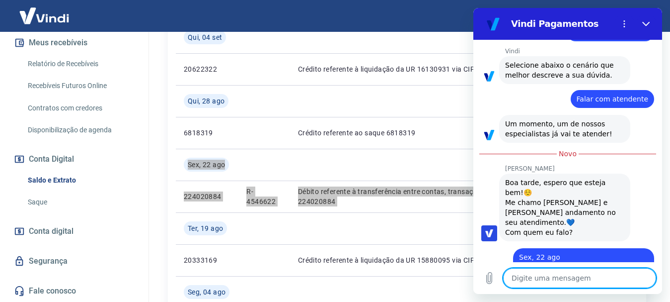
scroll to position [1104, 0]
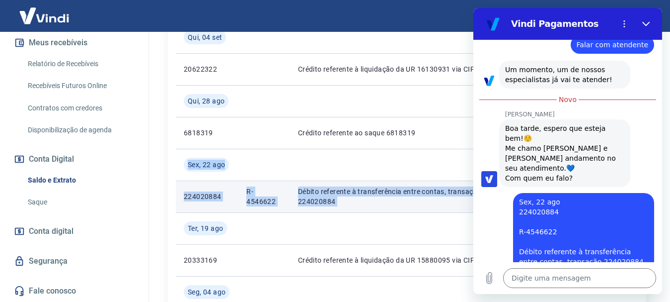
click at [427, 208] on td "Débito referente à transferência entre contas, transação 224020884" at bounding box center [401, 196] width 223 height 32
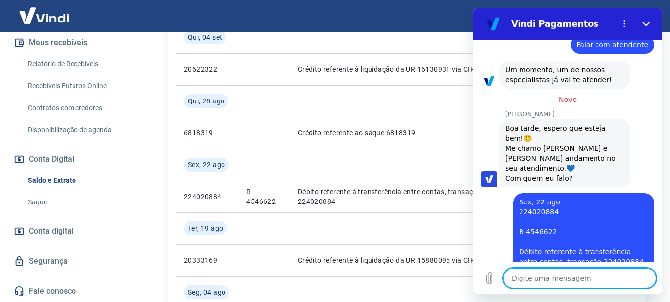
click at [529, 283] on textarea at bounding box center [579, 278] width 153 height 20
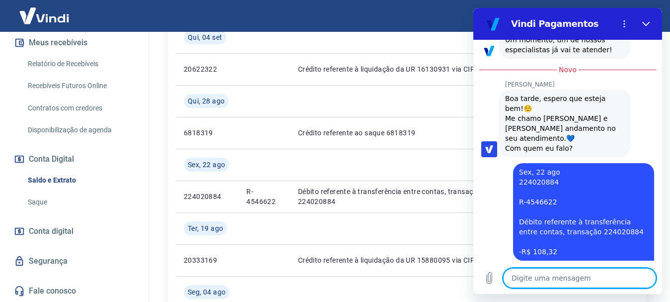
scroll to position [1133, 0]
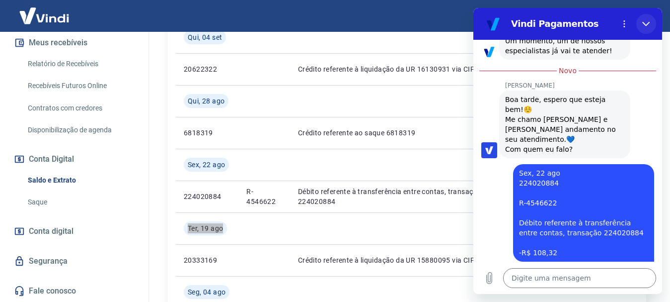
click at [645, 26] on icon "Fechar" at bounding box center [647, 24] width 8 height 8
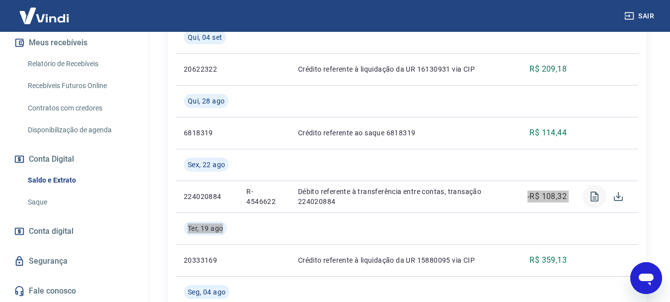
scroll to position [1134, 0]
click at [596, 199] on icon "Visualizar" at bounding box center [595, 196] width 8 height 10
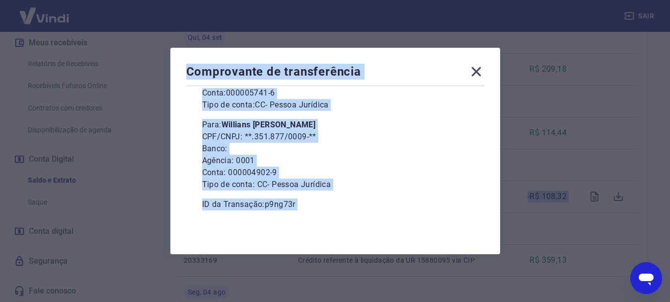
scroll to position [547, 0]
click at [332, 180] on p "Tipo de conta: CC - Pessoa Jurídica" at bounding box center [335, 184] width 266 height 12
drag, startPoint x: 197, startPoint y: 122, endPoint x: 523, endPoint y: 209, distance: 337.0
click at [340, 124] on div "22 de Agosto de 2025, 11:54 R$ 108,32 De: Isabella de Souza Lucas CPF/CNPJ: **.…" at bounding box center [335, 153] width 298 height 130
copy p "Para: Willians Cristiano Marques"
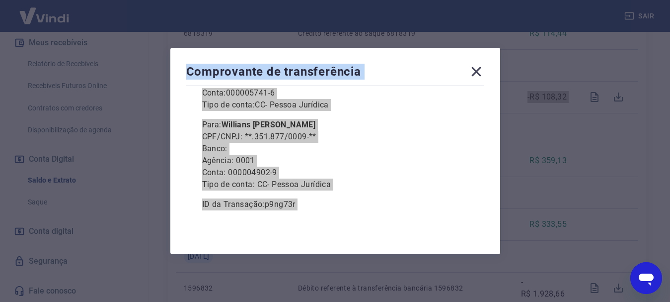
click at [647, 270] on icon "Abrir janela de mensagens" at bounding box center [647, 278] width 18 height 18
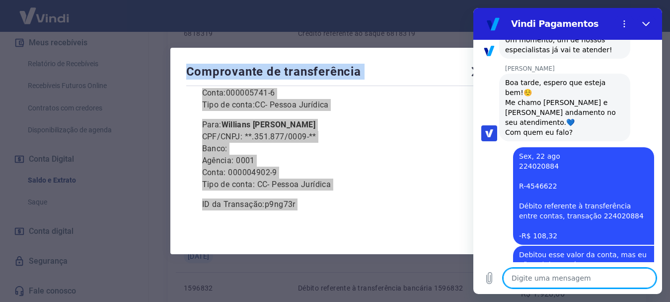
scroll to position [1117, 0]
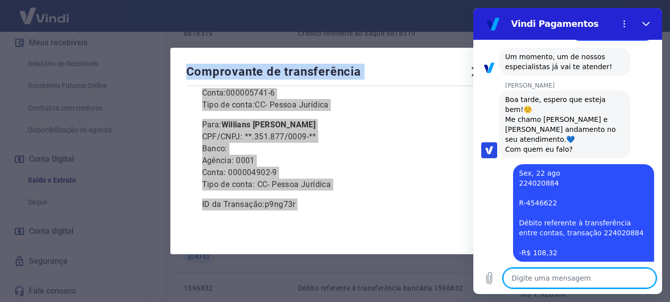
paste textarea "Para: Willians Cristiano Marques"
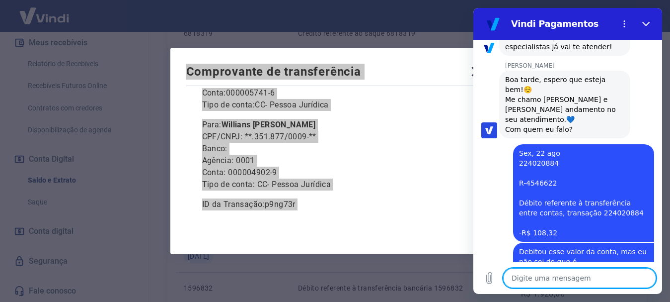
scroll to position [1136, 0]
click at [538, 271] on textarea at bounding box center [579, 278] width 153 height 20
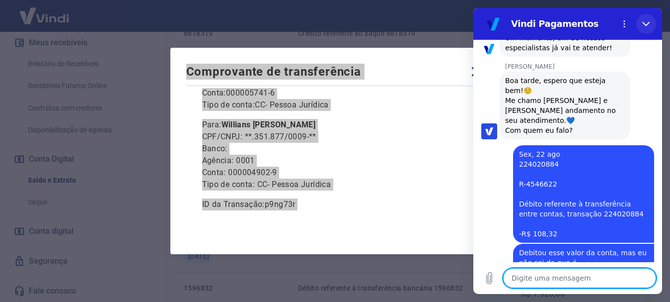
click at [646, 20] on icon "Fechar" at bounding box center [647, 24] width 8 height 8
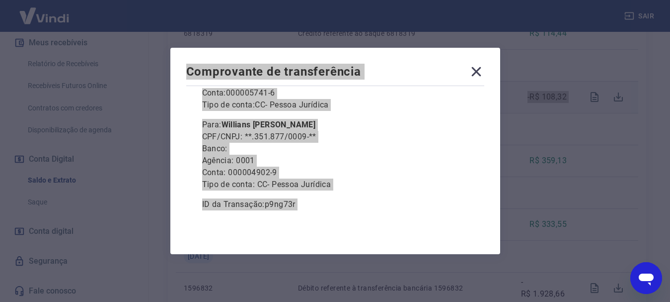
scroll to position [1137, 0]
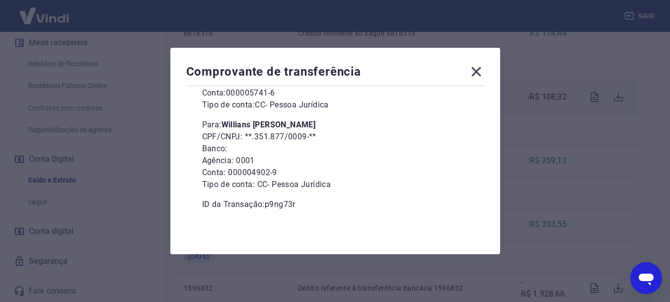
click at [483, 72] on icon at bounding box center [477, 72] width 16 height 16
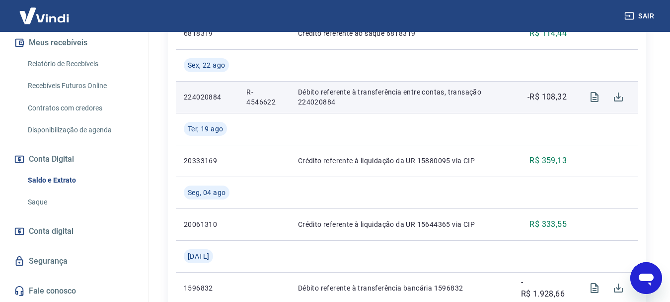
click at [653, 193] on div "Se o saldo aumentar sem um lançamento correspondente no extrato, aguarde alguma…" at bounding box center [407, 254] width 502 height 1539
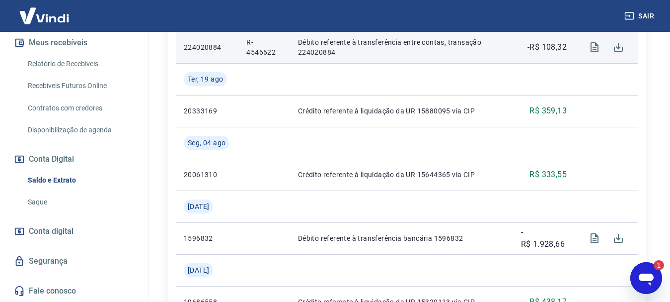
scroll to position [0, 0]
click at [645, 270] on icon "Abrir janela de mensagens, 1 mensagem não lida" at bounding box center [647, 278] width 18 height 18
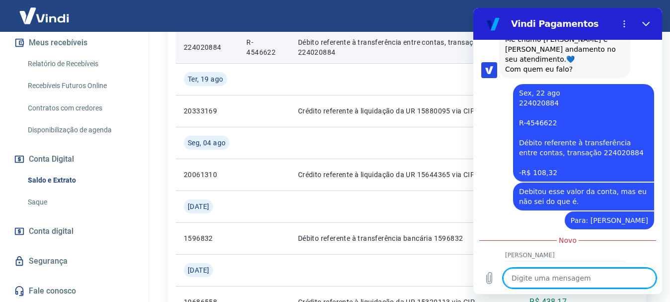
scroll to position [1205, 0]
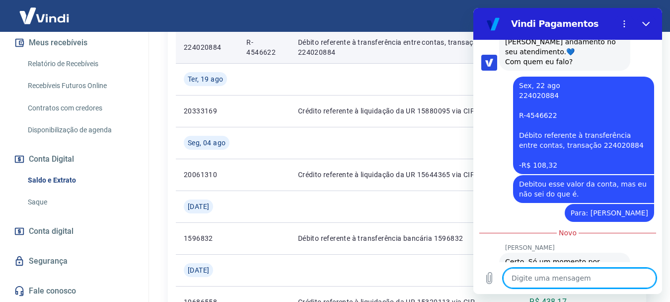
click at [568, 280] on textarea at bounding box center [579, 278] width 153 height 20
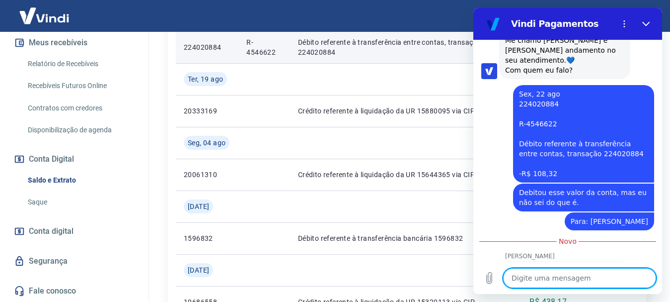
scroll to position [1179, 0]
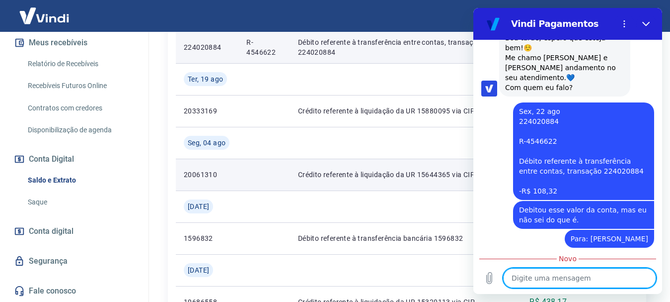
click at [431, 168] on td "Crédito referente à liquidação da UR 15644365 via CIP" at bounding box center [401, 175] width 223 height 32
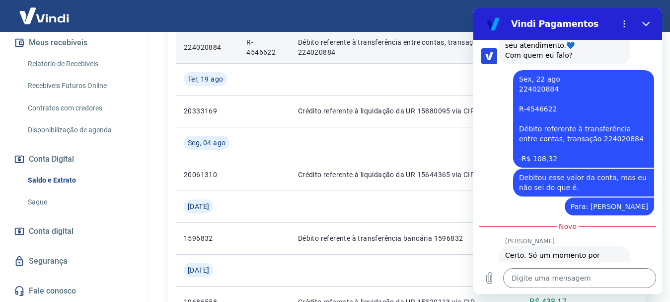
scroll to position [1229, 0]
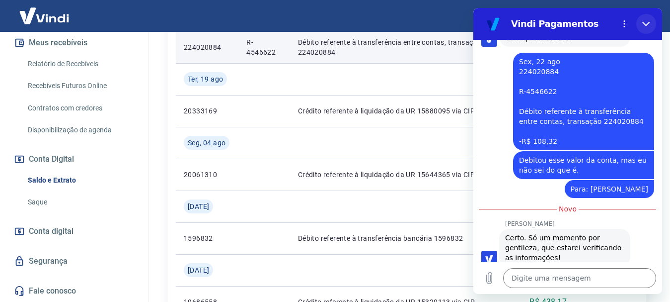
drag, startPoint x: 647, startPoint y: 23, endPoint x: 1119, endPoint y: 37, distance: 471.8
click at [647, 23] on icon "Fechar" at bounding box center [647, 24] width 8 height 8
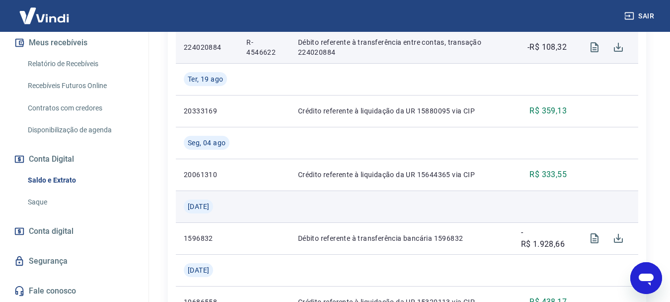
scroll to position [646, 0]
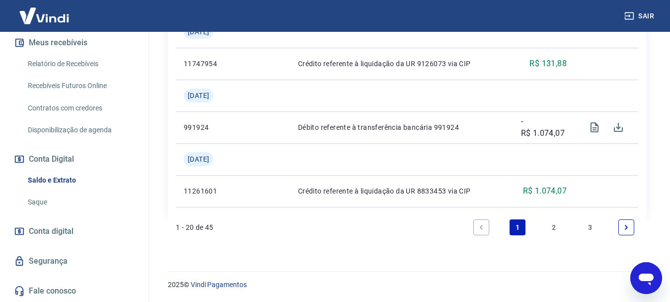
click at [552, 226] on link "2" at bounding box center [554, 227] width 16 height 16
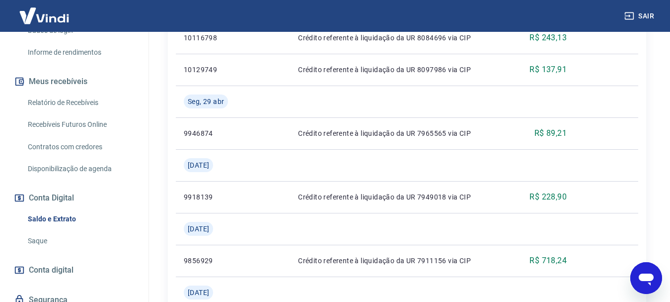
scroll to position [167, 0]
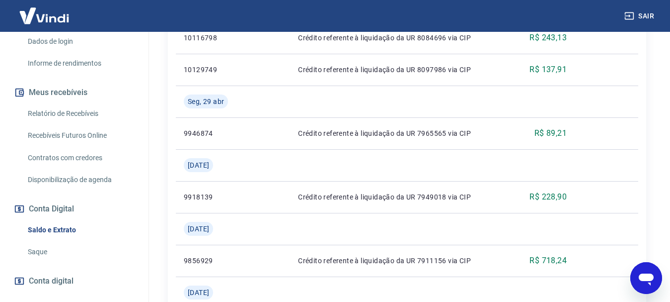
click at [79, 112] on link "Relatório de Recebíveis" at bounding box center [80, 113] width 113 height 20
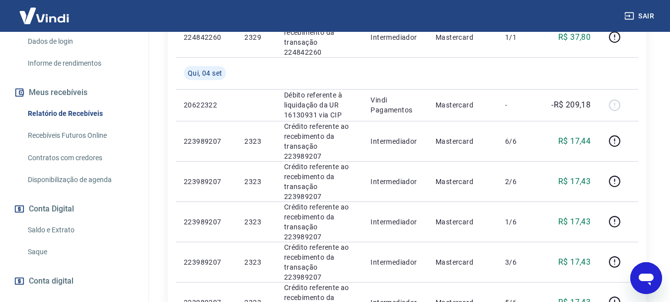
scroll to position [485, 0]
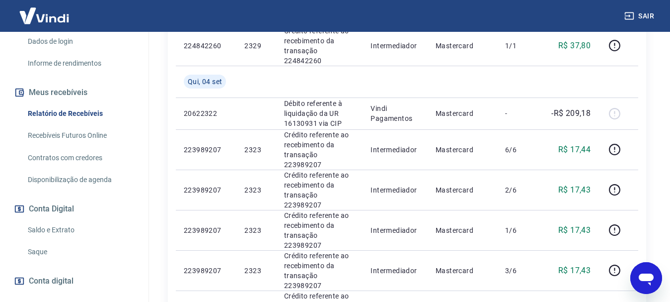
click at [651, 280] on icon "Abrir janela de mensagens" at bounding box center [646, 279] width 15 height 12
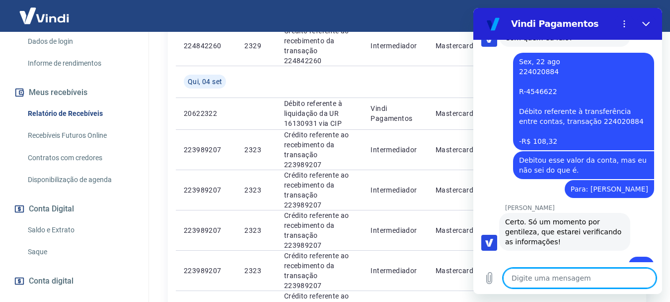
scroll to position [1213, 0]
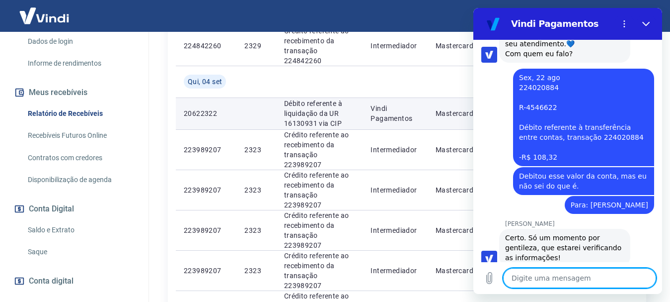
click at [409, 97] on td "Vindi Pagamentos" at bounding box center [395, 113] width 65 height 32
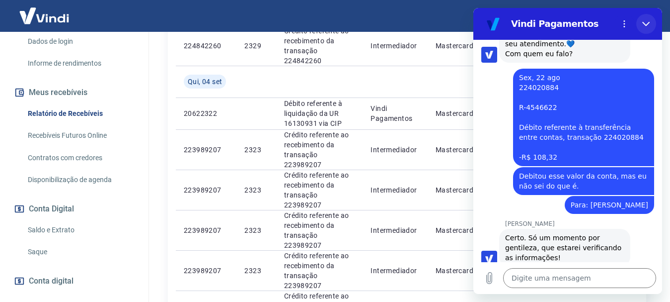
drag, startPoint x: 643, startPoint y: 23, endPoint x: 1117, endPoint y: 31, distance: 474.2
click at [643, 23] on button "Fechar" at bounding box center [647, 24] width 20 height 20
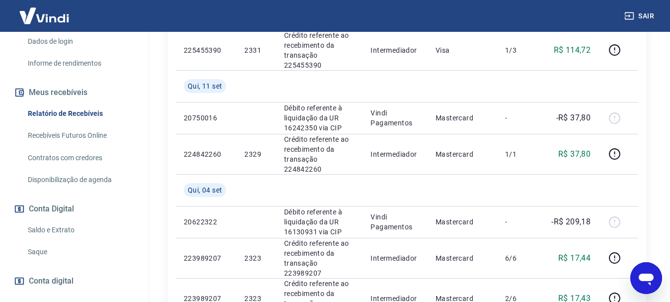
scroll to position [335, 0]
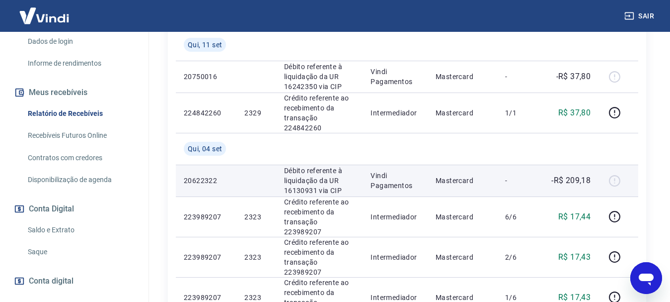
scroll to position [435, 0]
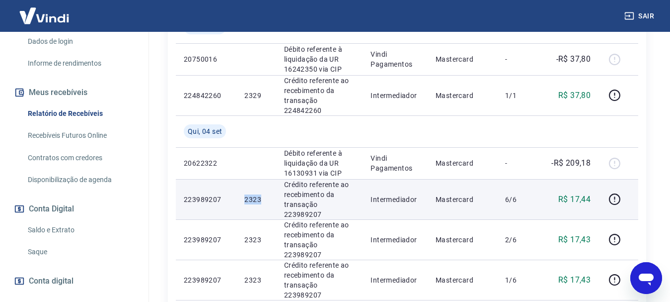
drag, startPoint x: 262, startPoint y: 162, endPoint x: 242, endPoint y: 162, distance: 20.4
click at [242, 179] on td "2323" at bounding box center [256, 199] width 39 height 40
copy p "2323"
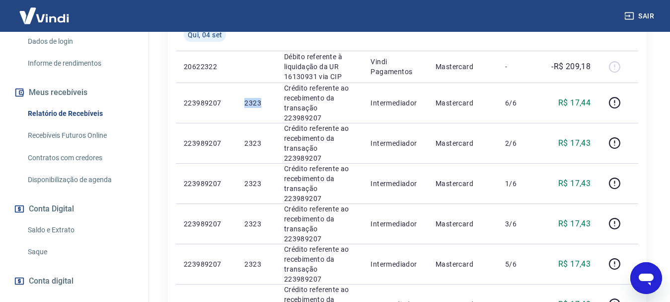
scroll to position [534, 0]
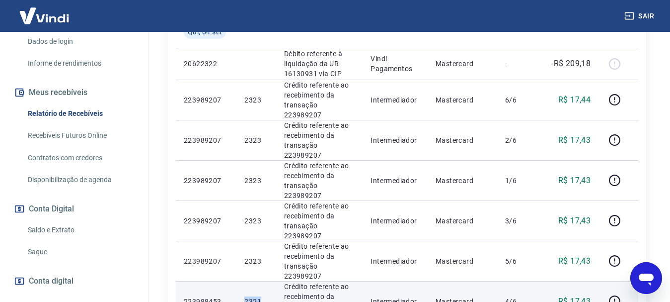
drag, startPoint x: 262, startPoint y: 222, endPoint x: 241, endPoint y: 223, distance: 21.4
click at [241, 281] on td "2321" at bounding box center [256, 301] width 39 height 40
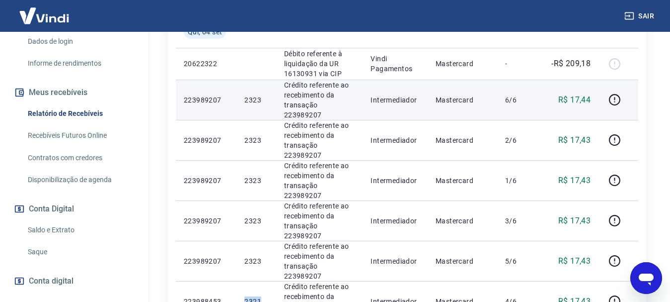
copy p "2321"
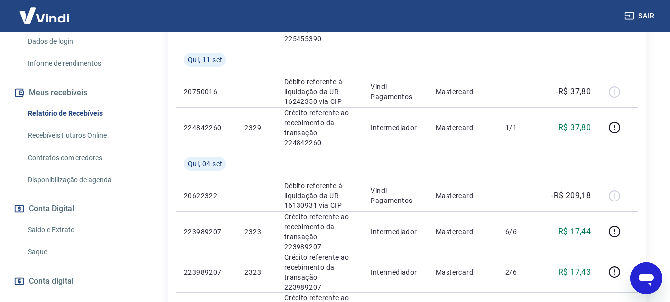
scroll to position [385, 0]
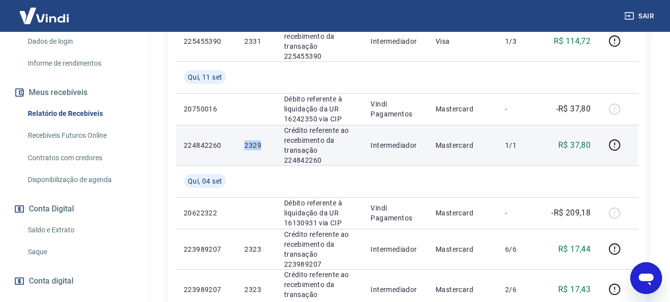
drag, startPoint x: 265, startPoint y: 114, endPoint x: 240, endPoint y: 119, distance: 25.4
click at [240, 125] on td "2329" at bounding box center [256, 145] width 39 height 40
copy p "2329"
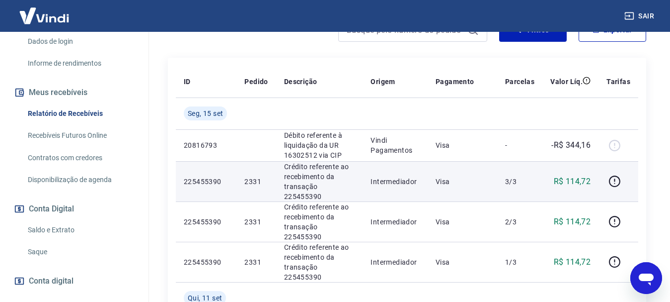
scroll to position [199, 0]
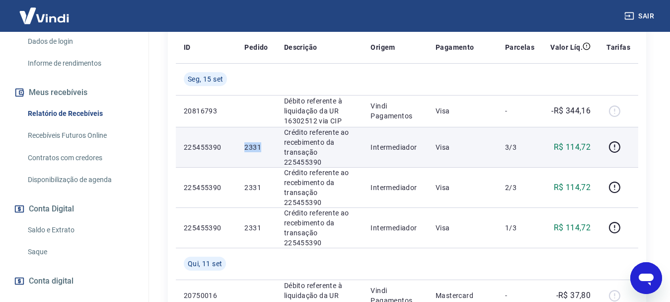
drag, startPoint x: 261, startPoint y: 143, endPoint x: 238, endPoint y: 144, distance: 23.4
click at [238, 144] on td "2331" at bounding box center [256, 147] width 39 height 40
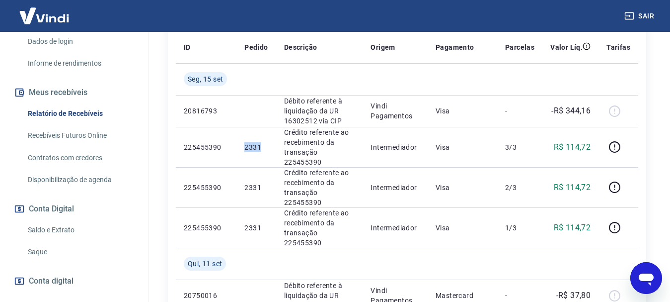
copy p "2331"
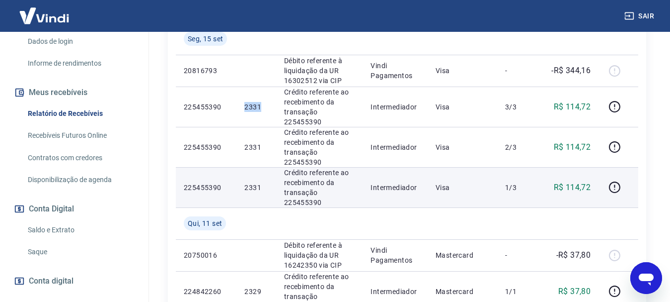
scroll to position [298, 0]
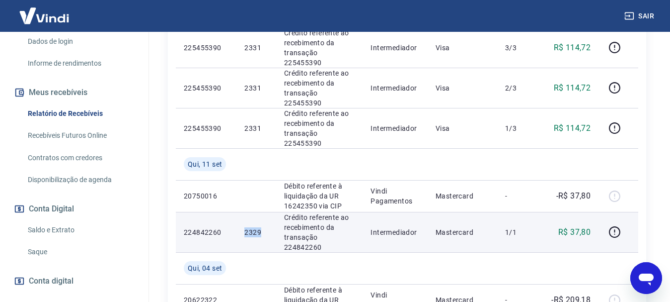
drag, startPoint x: 265, startPoint y: 205, endPoint x: 246, endPoint y: 205, distance: 19.9
click at [246, 227] on p "2329" at bounding box center [256, 232] width 23 height 10
copy p "2329"
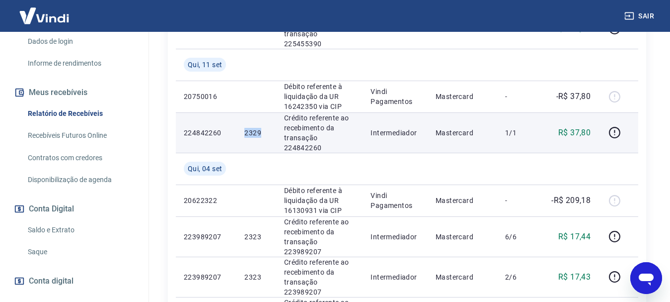
scroll to position [447, 0]
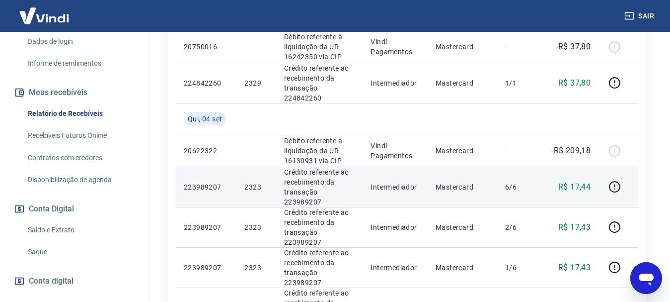
click at [266, 166] on td "2323" at bounding box center [256, 186] width 39 height 40
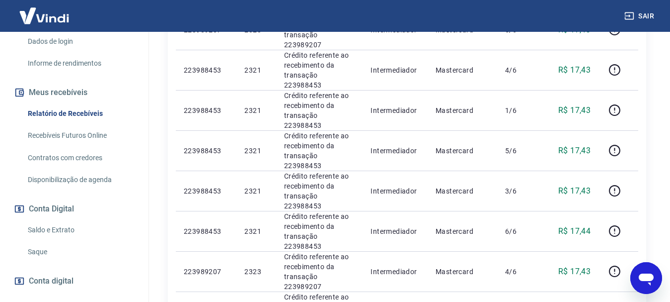
scroll to position [795, 0]
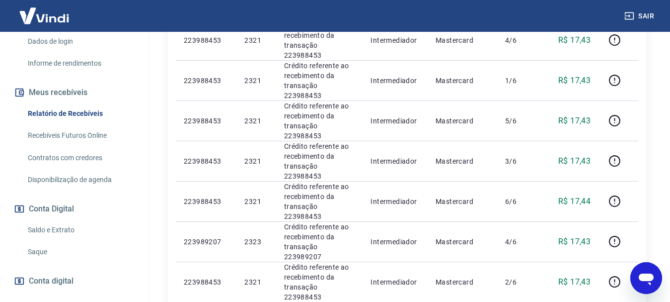
click at [642, 278] on icon "Abrir janela de mensagens" at bounding box center [646, 279] width 15 height 12
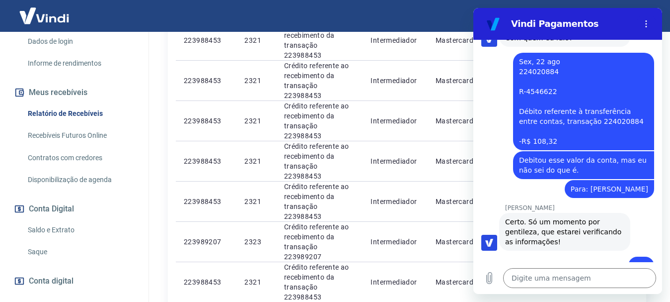
scroll to position [1213, 0]
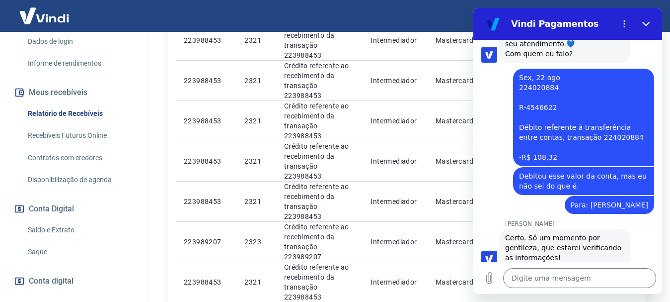
drag, startPoint x: 641, startPoint y: 19, endPoint x: 1116, endPoint y: 29, distance: 475.2
click at [641, 19] on button "Fechar" at bounding box center [647, 24] width 20 height 20
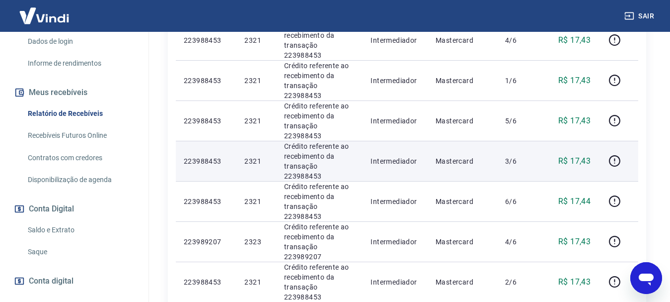
scroll to position [1229, 0]
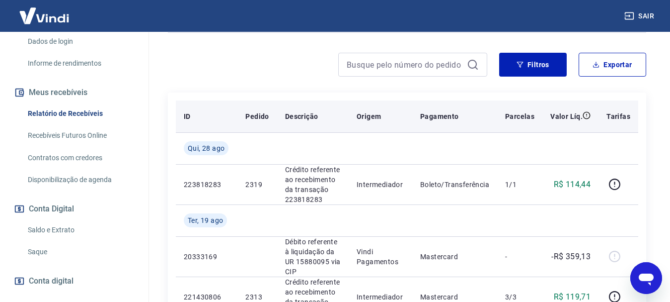
scroll to position [147, 0]
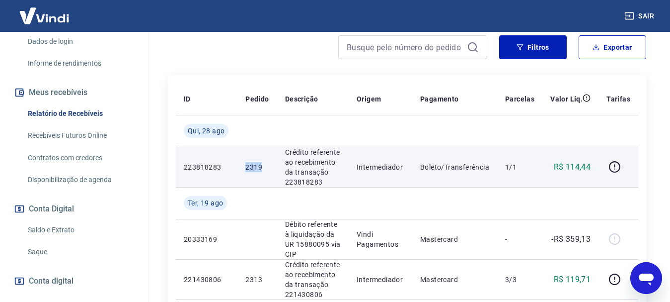
drag, startPoint x: 271, startPoint y: 169, endPoint x: 241, endPoint y: 169, distance: 30.3
click at [241, 169] on td "2319" at bounding box center [257, 167] width 39 height 40
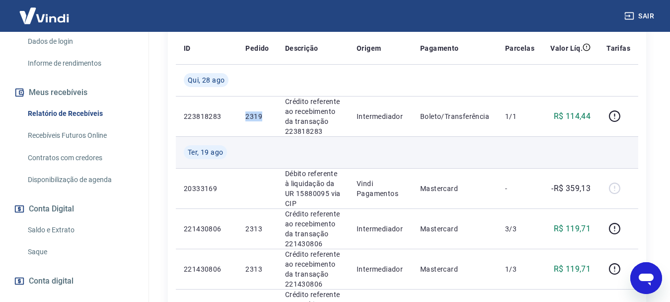
scroll to position [247, 0]
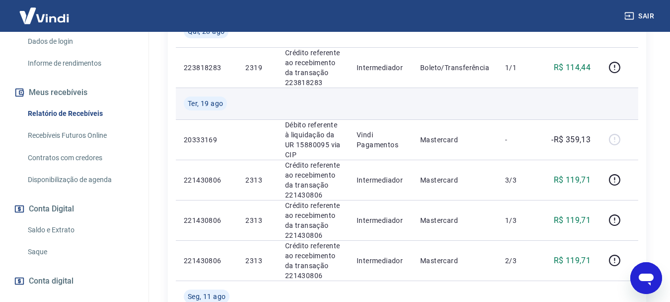
click at [356, 92] on td at bounding box center [381, 103] width 64 height 32
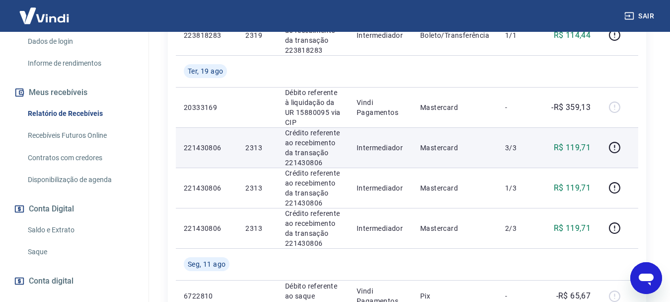
scroll to position [296, 0]
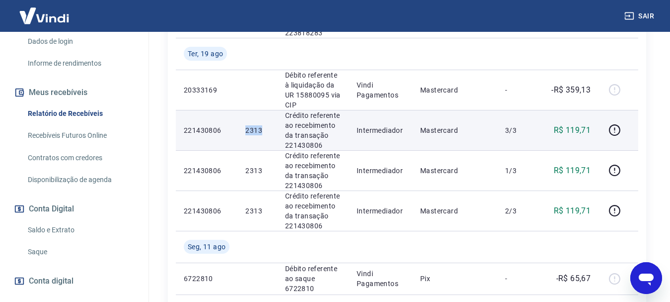
drag, startPoint x: 265, startPoint y: 133, endPoint x: 240, endPoint y: 131, distance: 26.0
click at [240, 131] on td "2313" at bounding box center [257, 130] width 39 height 40
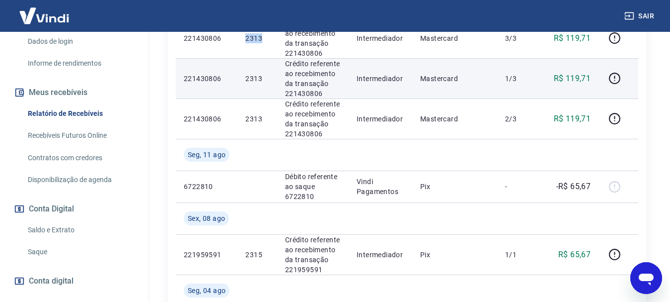
scroll to position [396, 0]
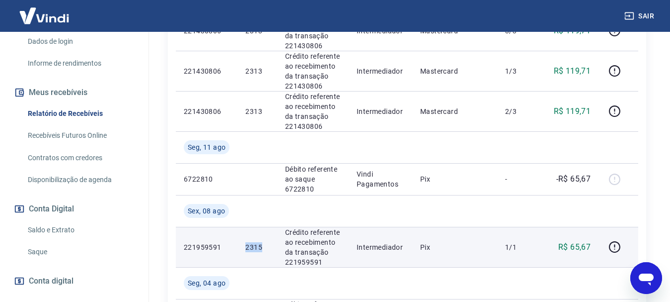
drag, startPoint x: 265, startPoint y: 244, endPoint x: 240, endPoint y: 248, distance: 25.7
click at [240, 248] on td "2315" at bounding box center [257, 247] width 39 height 40
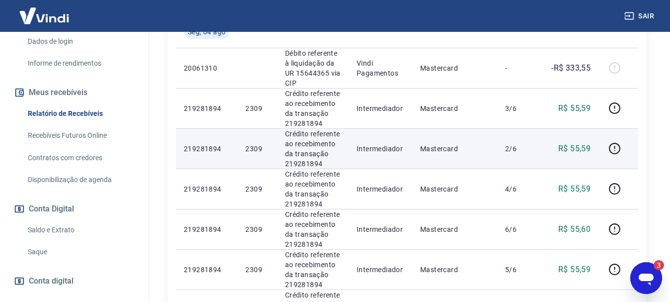
scroll to position [644, 0]
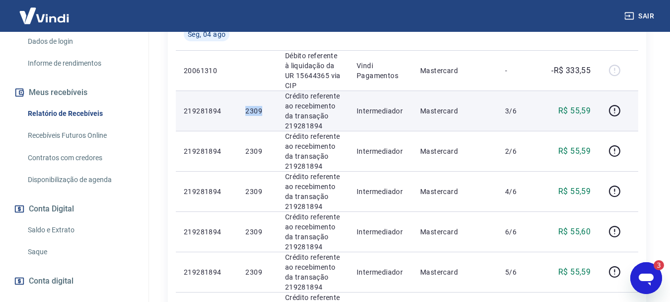
drag, startPoint x: 262, startPoint y: 108, endPoint x: 245, endPoint y: 111, distance: 17.6
click at [245, 111] on td "2309" at bounding box center [257, 110] width 39 height 40
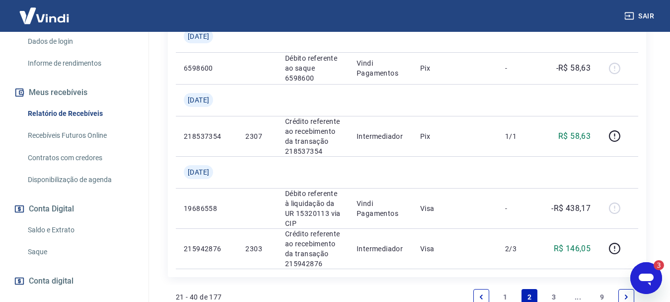
scroll to position [1141, 0]
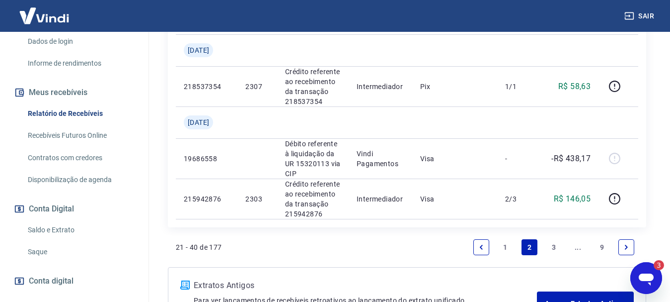
drag, startPoint x: 662, startPoint y: 280, endPoint x: 811, endPoint y: 516, distance: 279.5
click at [662, 280] on button "Abrir janela de mensagens, 3 mensagens não lidas" at bounding box center [647, 278] width 32 height 32
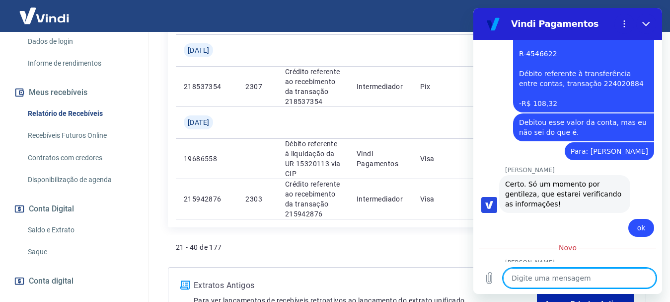
scroll to position [1309, 0]
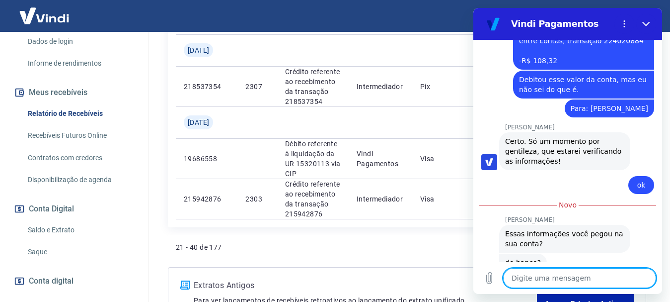
click at [594, 280] on textarea at bounding box center [579, 278] width 153 height 20
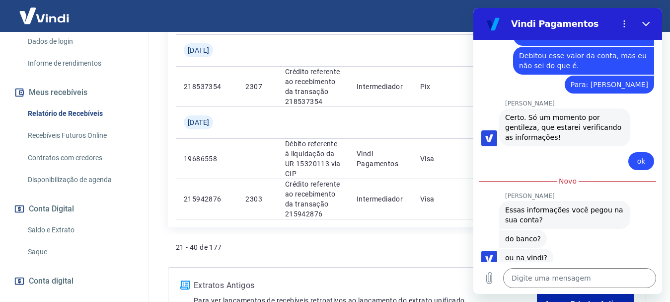
click at [366, 254] on div "21 - 40 de 177 1 2 3 ... 9" at bounding box center [407, 247] width 463 height 24
click at [647, 20] on icon "Fechar" at bounding box center [647, 24] width 8 height 8
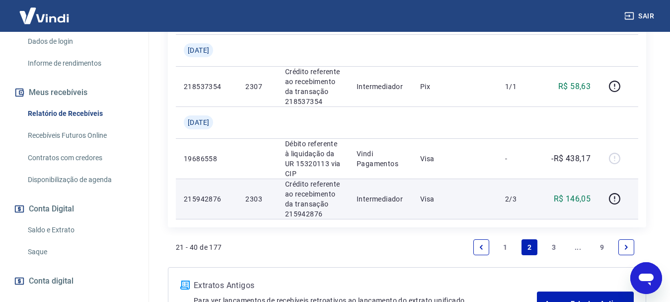
scroll to position [1334, 0]
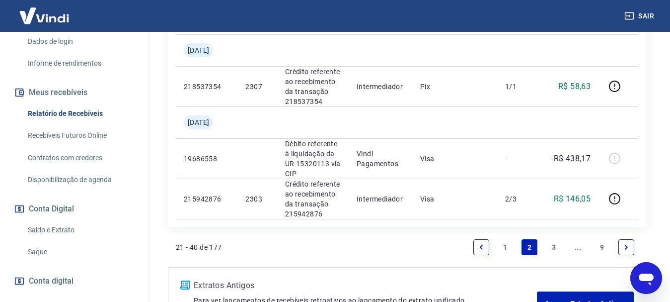
click at [553, 241] on link "3" at bounding box center [554, 247] width 16 height 16
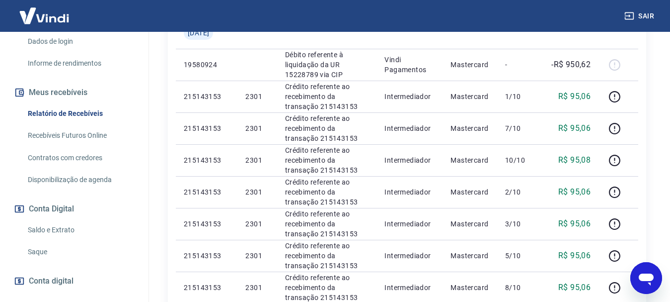
scroll to position [346, 0]
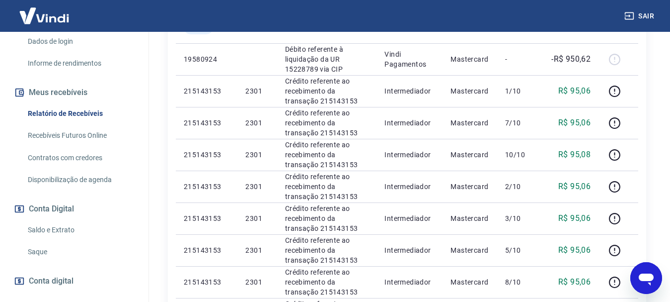
click at [33, 230] on link "Saldo e Extrato" at bounding box center [80, 230] width 113 height 20
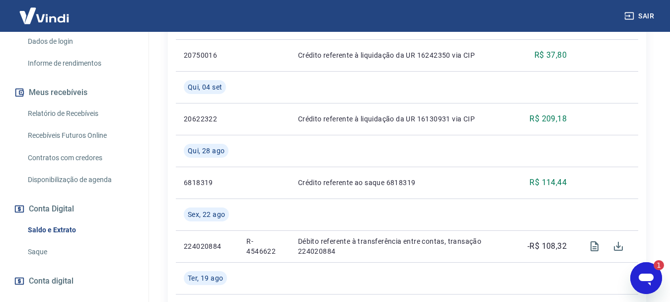
scroll to position [447, 0]
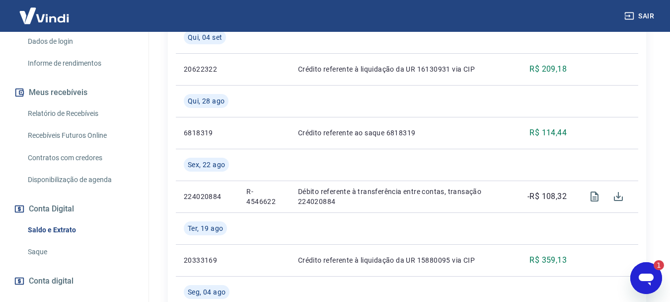
click at [647, 279] on icon "Abrir janela de mensagens, 1 mensagem não lida" at bounding box center [646, 279] width 15 height 12
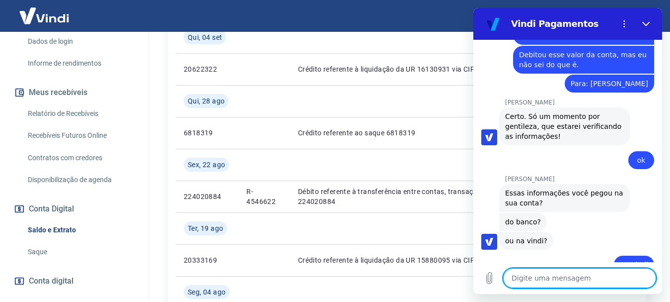
scroll to position [1366, 0]
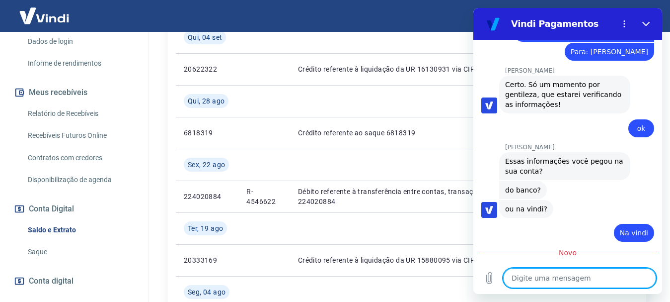
click at [552, 278] on textarea at bounding box center [579, 278] width 153 height 20
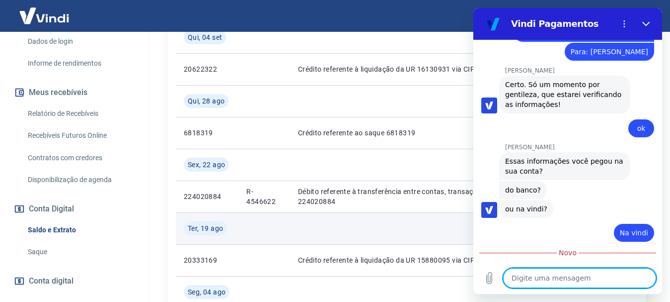
click at [407, 212] on td at bounding box center [401, 228] width 223 height 32
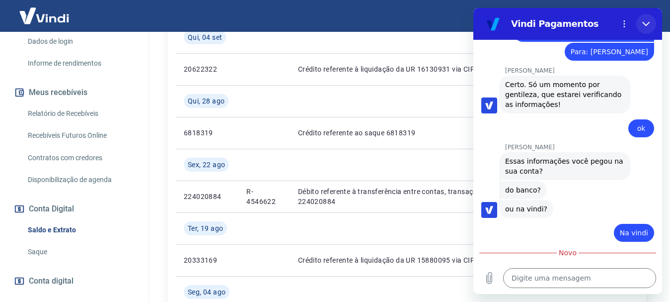
click at [645, 22] on icon "Fechar" at bounding box center [647, 24] width 8 height 8
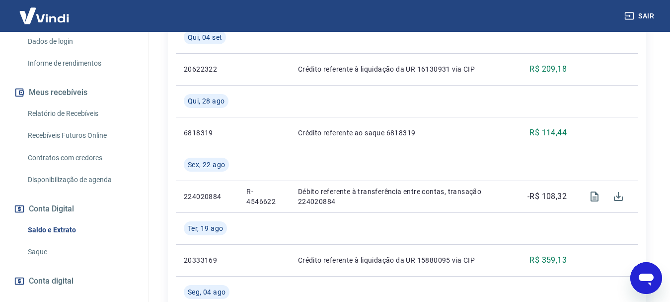
click at [651, 273] on icon "Abrir janela de mensagens" at bounding box center [647, 278] width 18 height 18
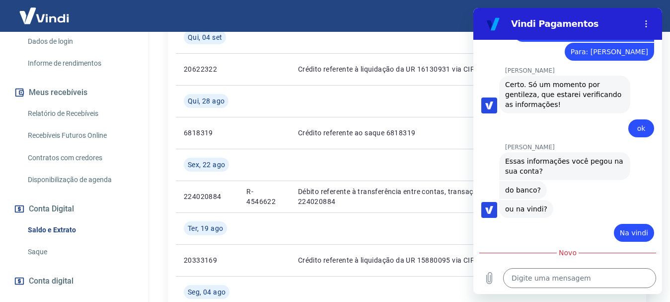
scroll to position [1350, 0]
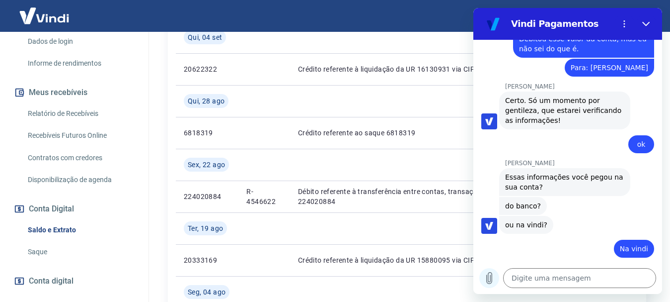
click at [493, 279] on icon "Carregar arquivo" at bounding box center [489, 277] width 5 height 11
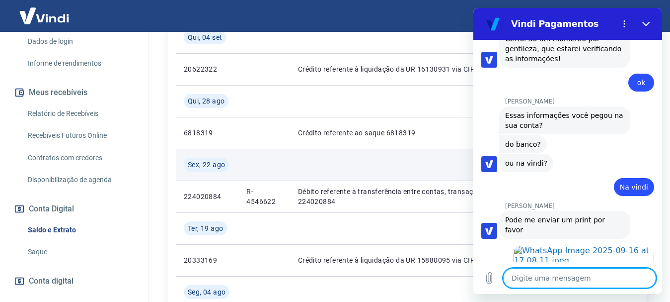
scroll to position [1428, 0]
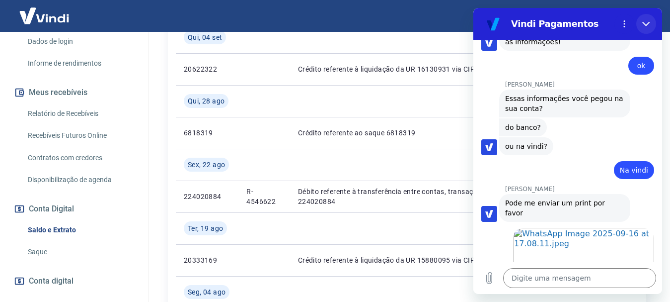
click at [646, 23] on icon "Fechar" at bounding box center [647, 24] width 8 height 8
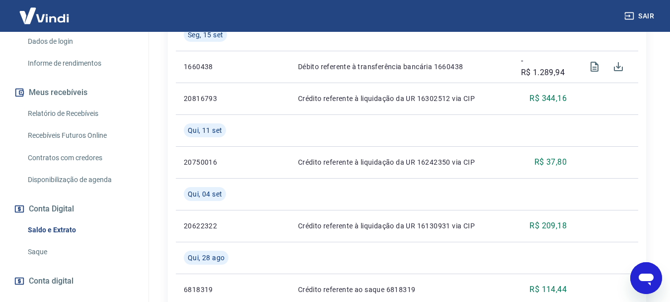
scroll to position [248, 0]
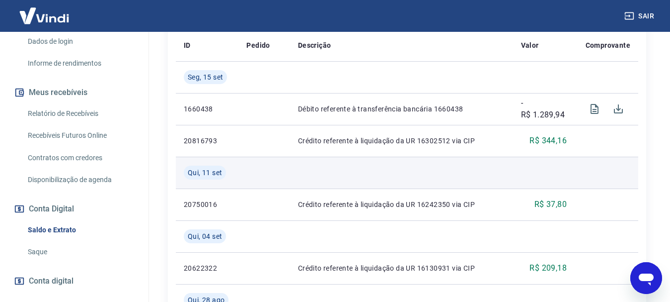
click at [617, 170] on td at bounding box center [607, 173] width 64 height 32
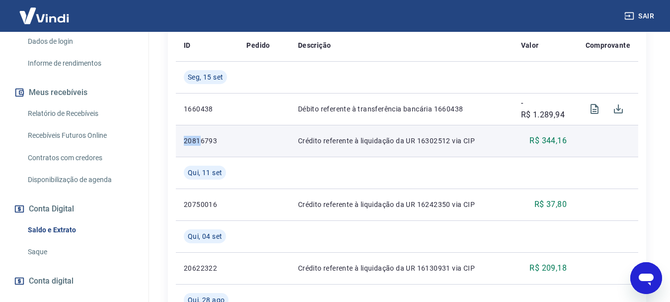
drag, startPoint x: 199, startPoint y: 140, endPoint x: 176, endPoint y: 142, distance: 23.5
click at [176, 142] on td "20816793" at bounding box center [207, 141] width 63 height 32
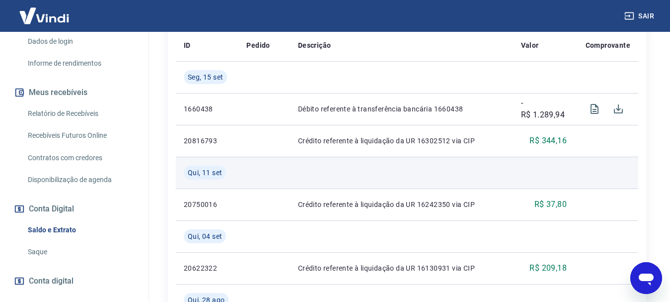
click at [396, 159] on td at bounding box center [401, 173] width 223 height 32
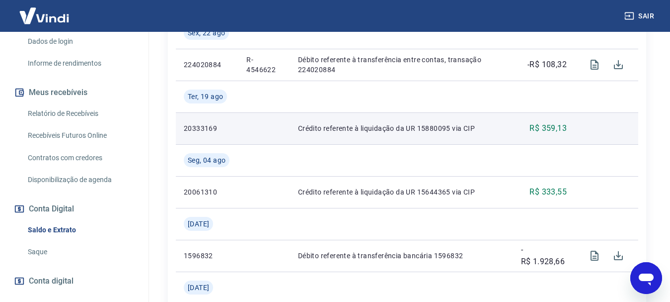
scroll to position [596, 0]
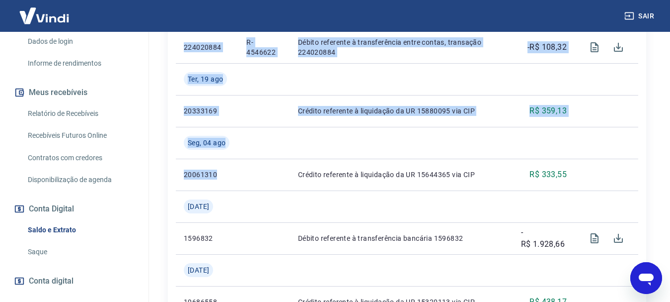
drag, startPoint x: 220, startPoint y: 173, endPoint x: 172, endPoint y: 173, distance: 47.7
click at [172, 173] on div "ID Pedido Descrição Valor Comprovante Seg, 15 set 1660438 Débito referente à tr…" at bounding box center [407, 301] width 479 height 1257
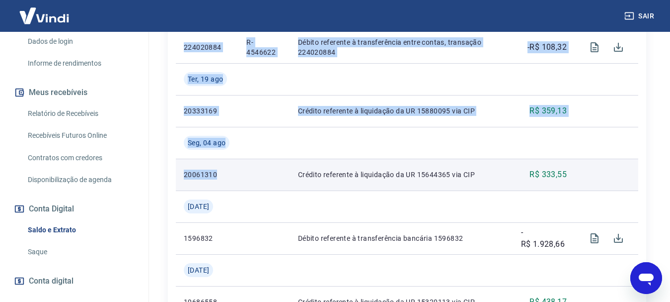
drag, startPoint x: 171, startPoint y: 173, endPoint x: 180, endPoint y: 175, distance: 8.6
click at [171, 174] on div "ID Pedido Descrição Valor Comprovante Seg, 15 set 1660438 Débito referente à tr…" at bounding box center [407, 301] width 479 height 1257
click at [180, 175] on td "20061310" at bounding box center [207, 175] width 63 height 32
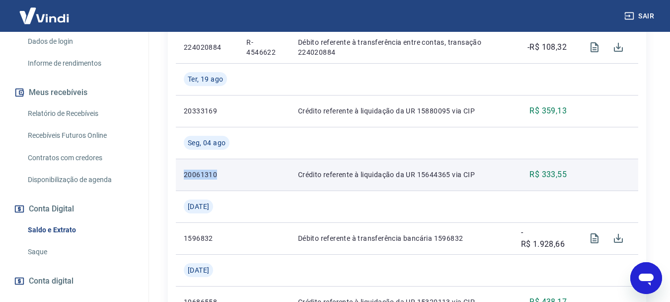
drag, startPoint x: 181, startPoint y: 175, endPoint x: 231, endPoint y: 173, distance: 49.3
click at [231, 173] on td "20061310" at bounding box center [207, 175] width 63 height 32
drag, startPoint x: 570, startPoint y: 170, endPoint x: 541, endPoint y: 175, distance: 29.8
click at [541, 175] on td "R$ 333,55" at bounding box center [544, 175] width 62 height 32
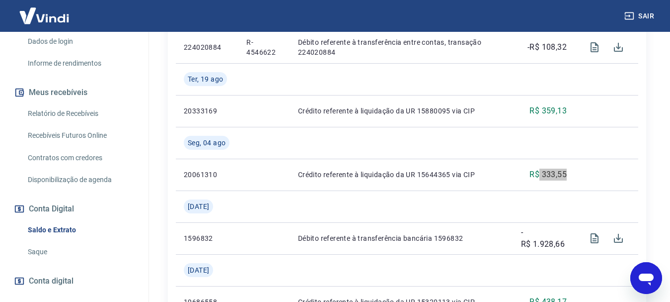
click at [652, 278] on icon "Abrir janela de mensagens" at bounding box center [646, 279] width 15 height 12
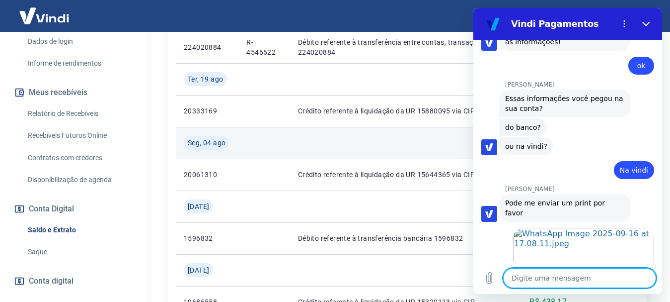
click at [446, 145] on td at bounding box center [401, 143] width 223 height 32
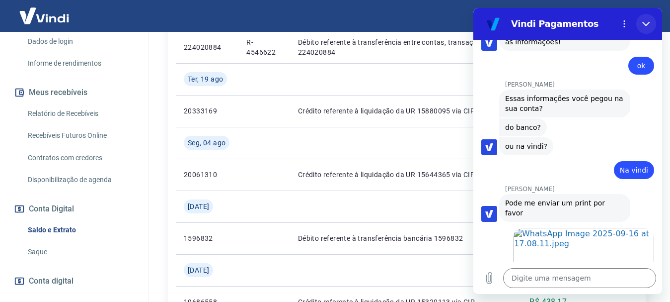
click at [641, 24] on button "Fechar" at bounding box center [647, 24] width 20 height 20
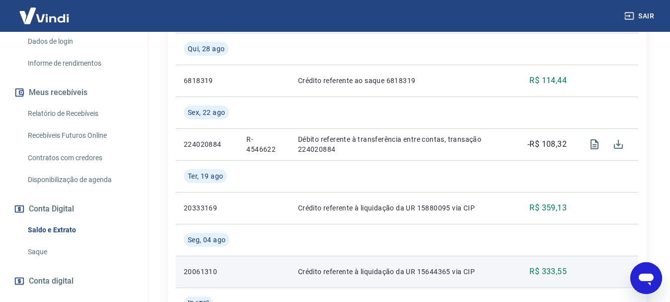
scroll to position [497, 0]
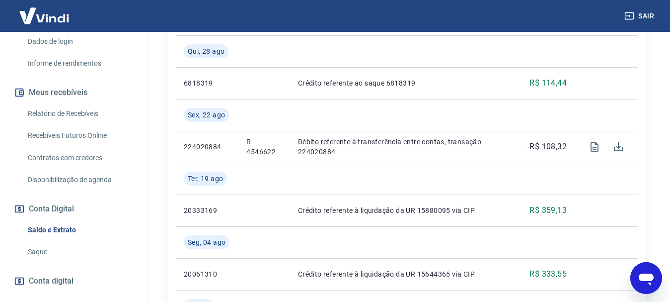
drag, startPoint x: 655, startPoint y: 271, endPoint x: 749, endPoint y: 524, distance: 270.0
click at [655, 271] on icon "Abrir janela de mensagens" at bounding box center [647, 278] width 18 height 18
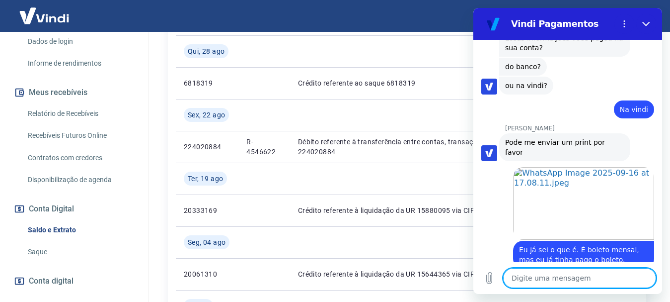
scroll to position [1490, 0]
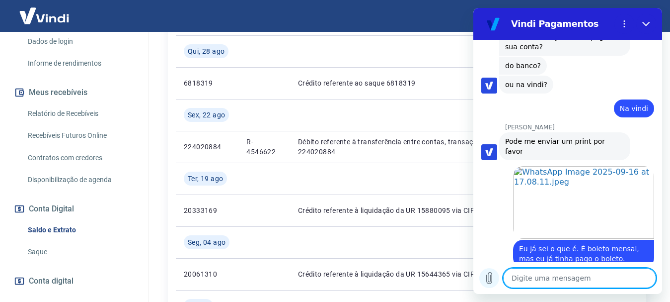
click at [488, 277] on icon "Carregar arquivo" at bounding box center [489, 277] width 5 height 11
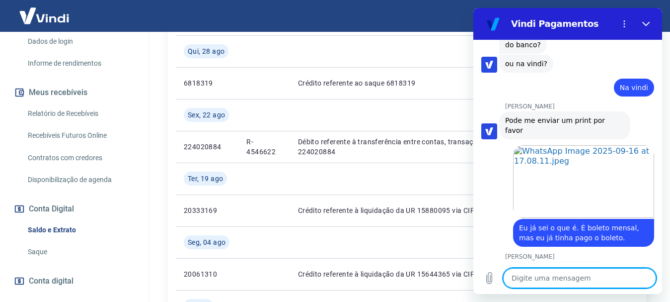
scroll to position [1518, 0]
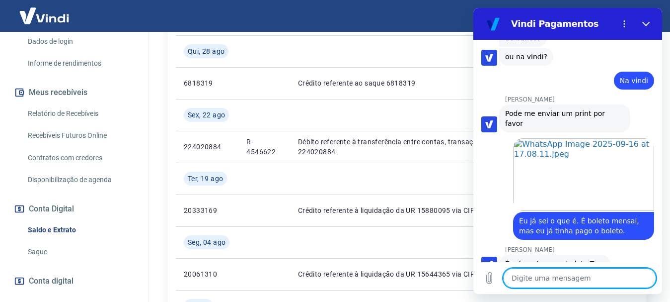
click at [550, 278] on textarea at bounding box center [579, 278] width 153 height 20
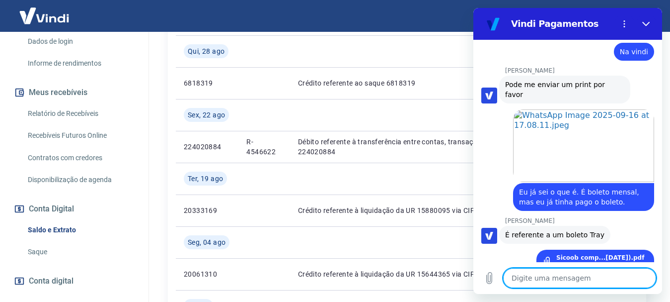
scroll to position [1549, 0]
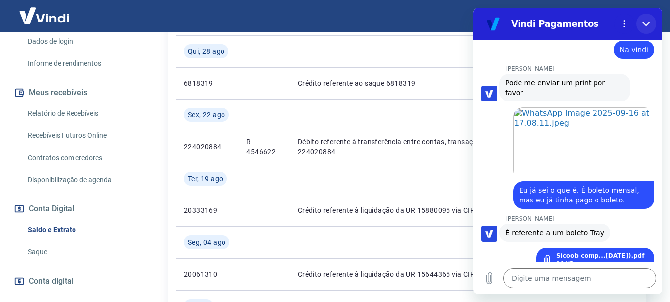
drag, startPoint x: 643, startPoint y: 20, endPoint x: 1098, endPoint y: 94, distance: 461.6
click at [643, 20] on icon "Fechar" at bounding box center [647, 24] width 8 height 8
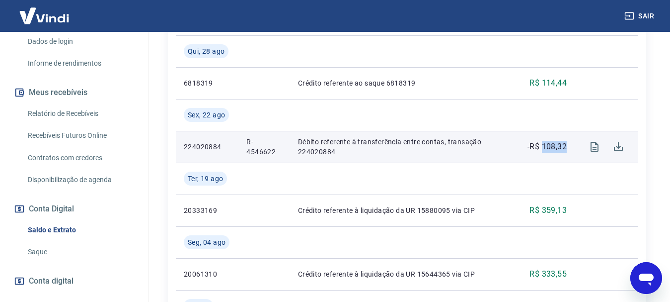
drag, startPoint x: 572, startPoint y: 144, endPoint x: 541, endPoint y: 144, distance: 30.8
click at [541, 144] on td "-R$ 108,32" at bounding box center [544, 147] width 62 height 32
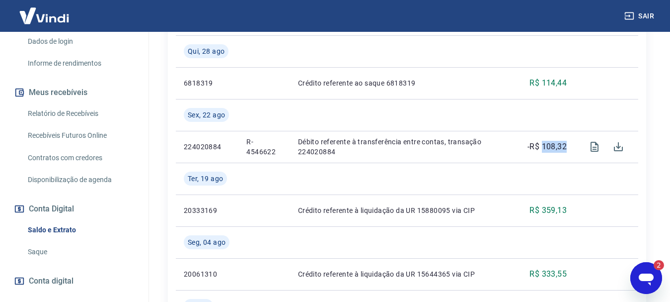
scroll to position [0, 0]
click at [655, 278] on icon "Abrir janela de mensagens, 2 mensagens não lidas" at bounding box center [647, 278] width 18 height 18
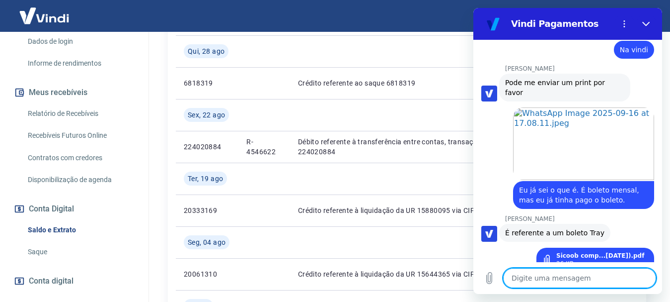
scroll to position [1626, 0]
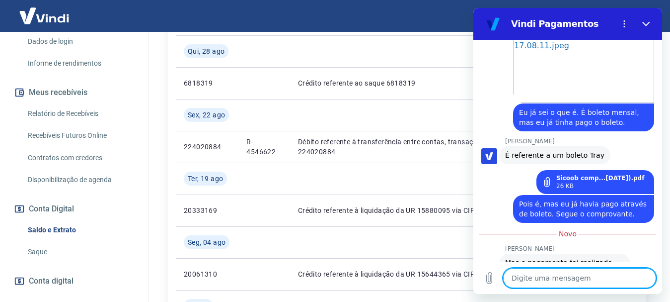
click at [543, 279] on textarea at bounding box center [579, 278] width 153 height 20
click at [603, 174] on link "Sicoob comp...7-15-42).pdf" at bounding box center [601, 178] width 88 height 8
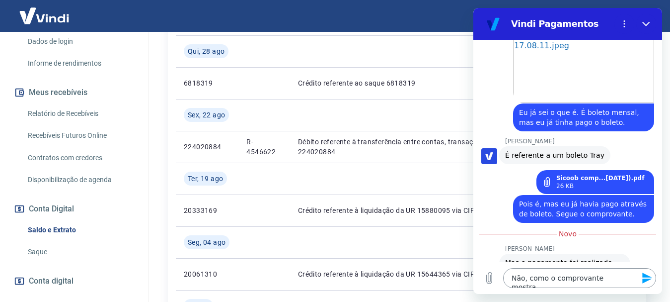
click at [623, 278] on textarea "Não, como o comprovante mostra..." at bounding box center [579, 278] width 153 height 20
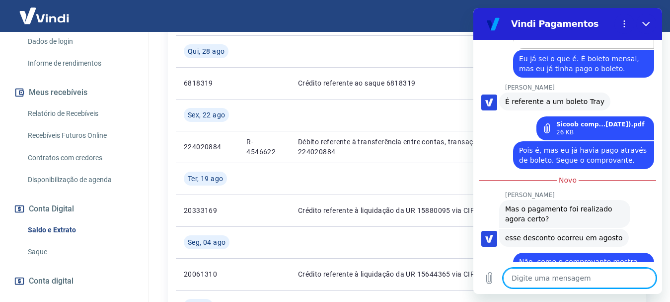
scroll to position [1679, 0]
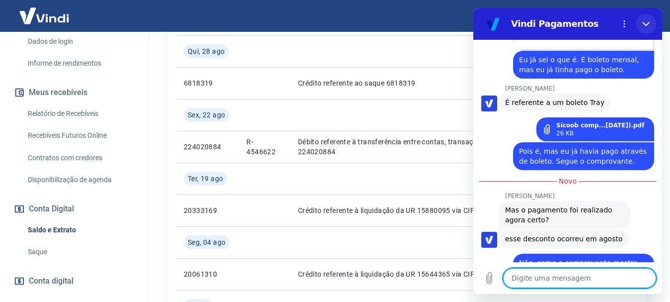
click at [651, 21] on button "Fechar" at bounding box center [647, 24] width 20 height 20
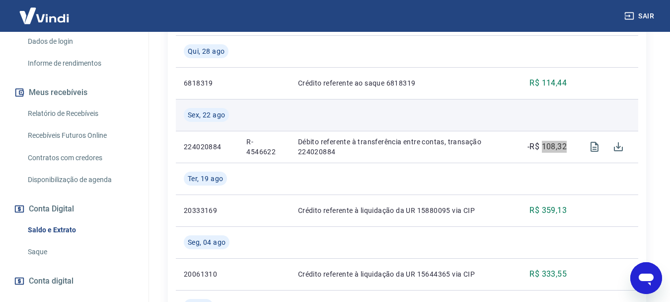
scroll to position [1680, 0]
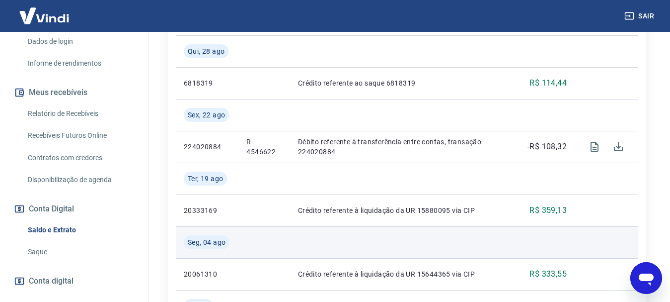
click at [532, 252] on td at bounding box center [544, 242] width 62 height 32
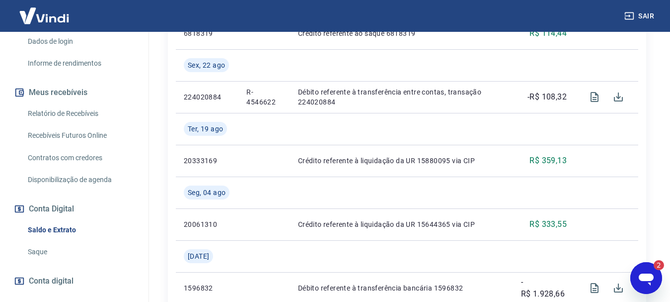
scroll to position [0, 0]
click at [652, 274] on icon "Abrir janela de mensagens, 2 mensagens não lidas" at bounding box center [646, 279] width 15 height 12
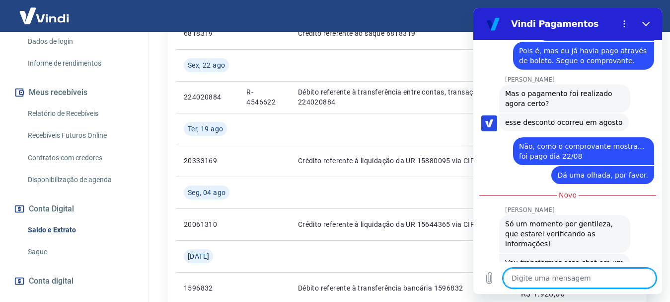
scroll to position [1820, 0]
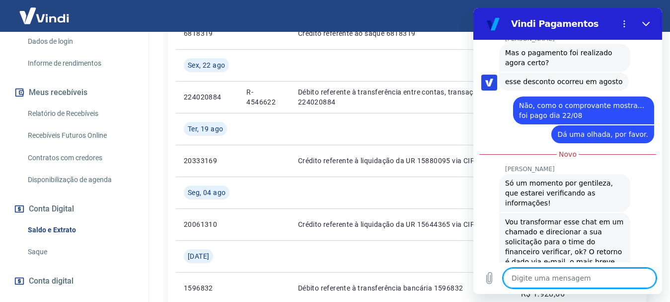
click at [565, 277] on textarea at bounding box center [579, 278] width 153 height 20
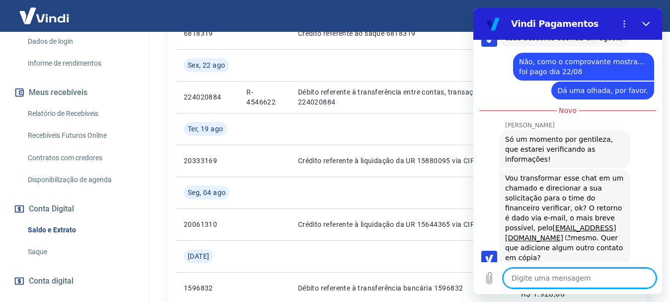
scroll to position [1863, 0]
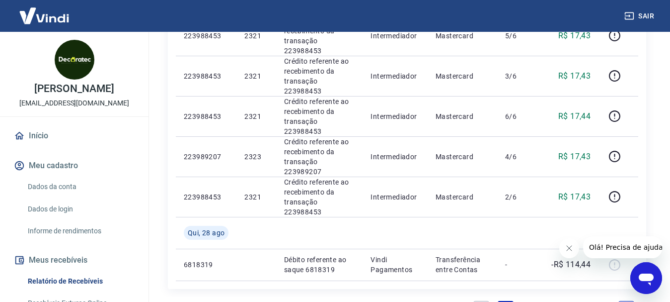
scroll to position [887, 0]
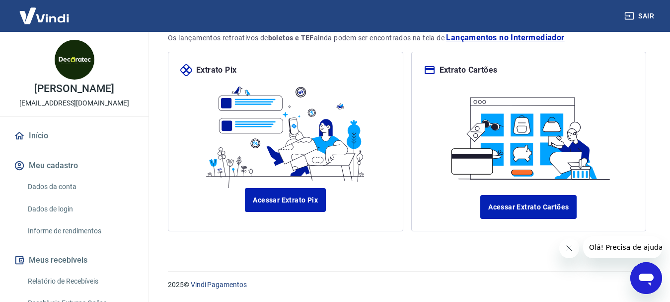
scroll to position [110, 0]
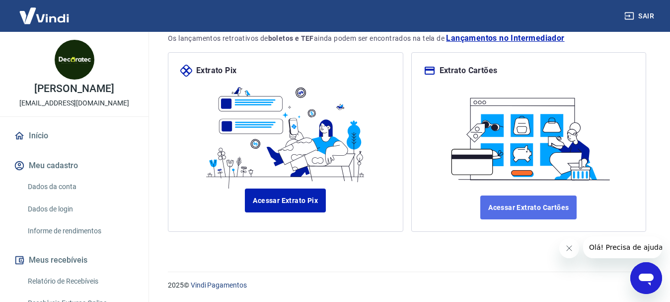
click at [532, 206] on link "Acessar Extrato Cartões" at bounding box center [529, 207] width 96 height 24
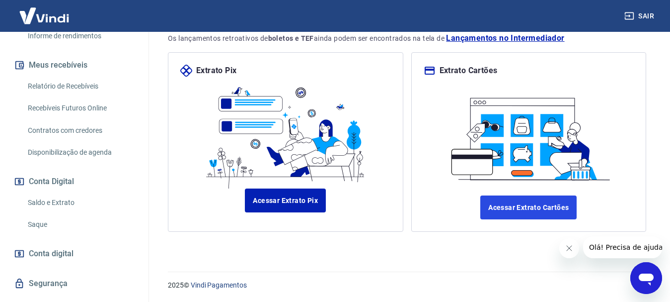
scroll to position [199, 0]
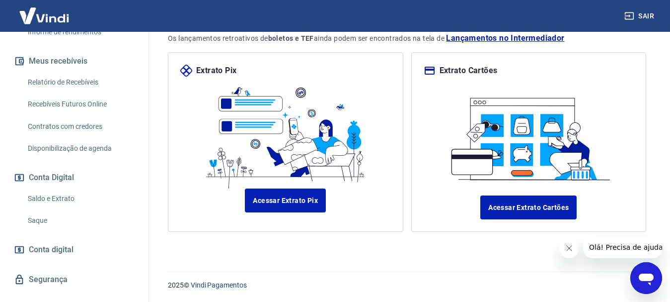
click at [100, 150] on link "Disponibilização de agenda" at bounding box center [80, 148] width 113 height 20
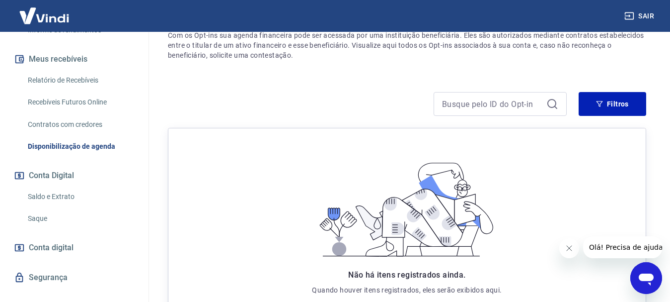
scroll to position [217, 0]
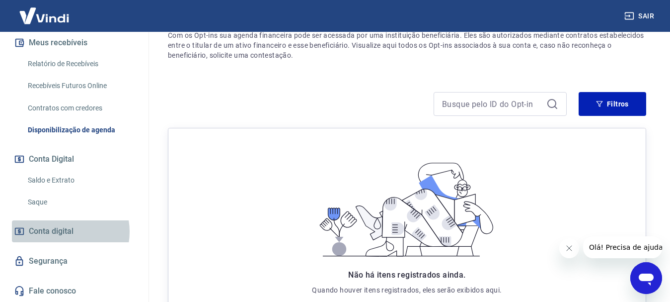
click at [65, 231] on span "Conta digital" at bounding box center [51, 231] width 45 height 14
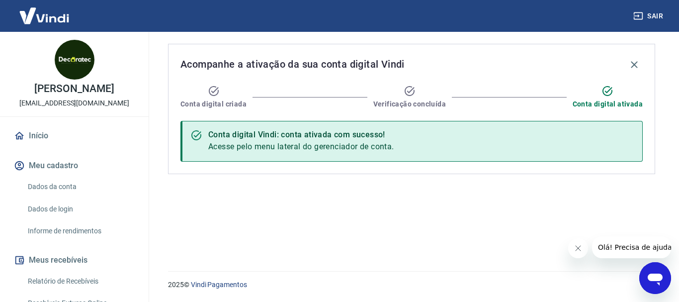
click at [74, 229] on link "Informe de rendimentos" at bounding box center [80, 231] width 113 height 20
